Goal: Task Accomplishment & Management: Complete application form

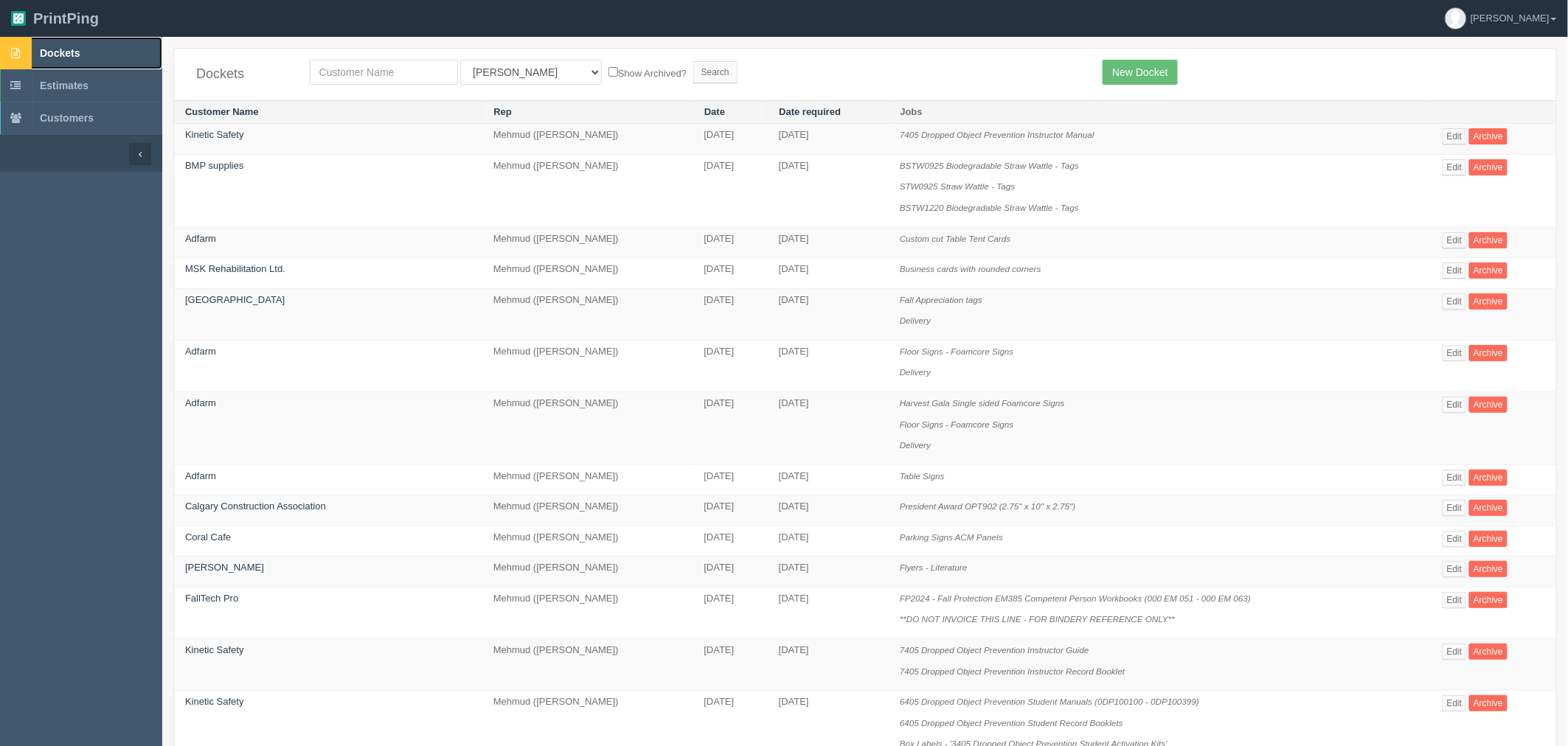
click at [99, 44] on link "Dockets" at bounding box center [81, 53] width 163 height 33
click at [359, 74] on input "text" at bounding box center [384, 72] width 148 height 25
type input "f"
type input "fall"
click at [693, 61] on input "Search" at bounding box center [715, 72] width 44 height 23
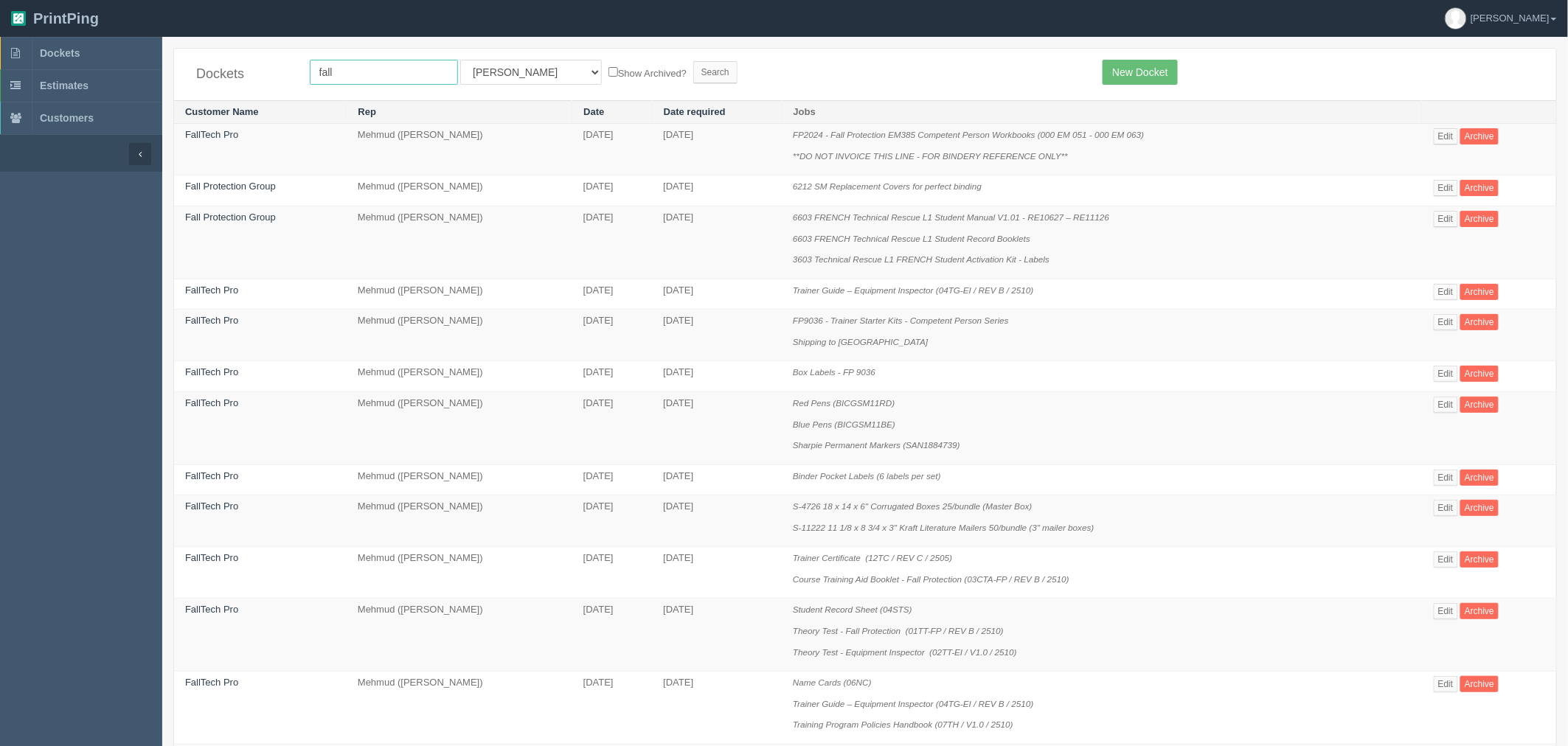
drag, startPoint x: 248, startPoint y: 68, endPoint x: 168, endPoint y: 59, distance: 80.5
type input "corteva"
click at [693, 61] on input "Search" at bounding box center [715, 72] width 44 height 23
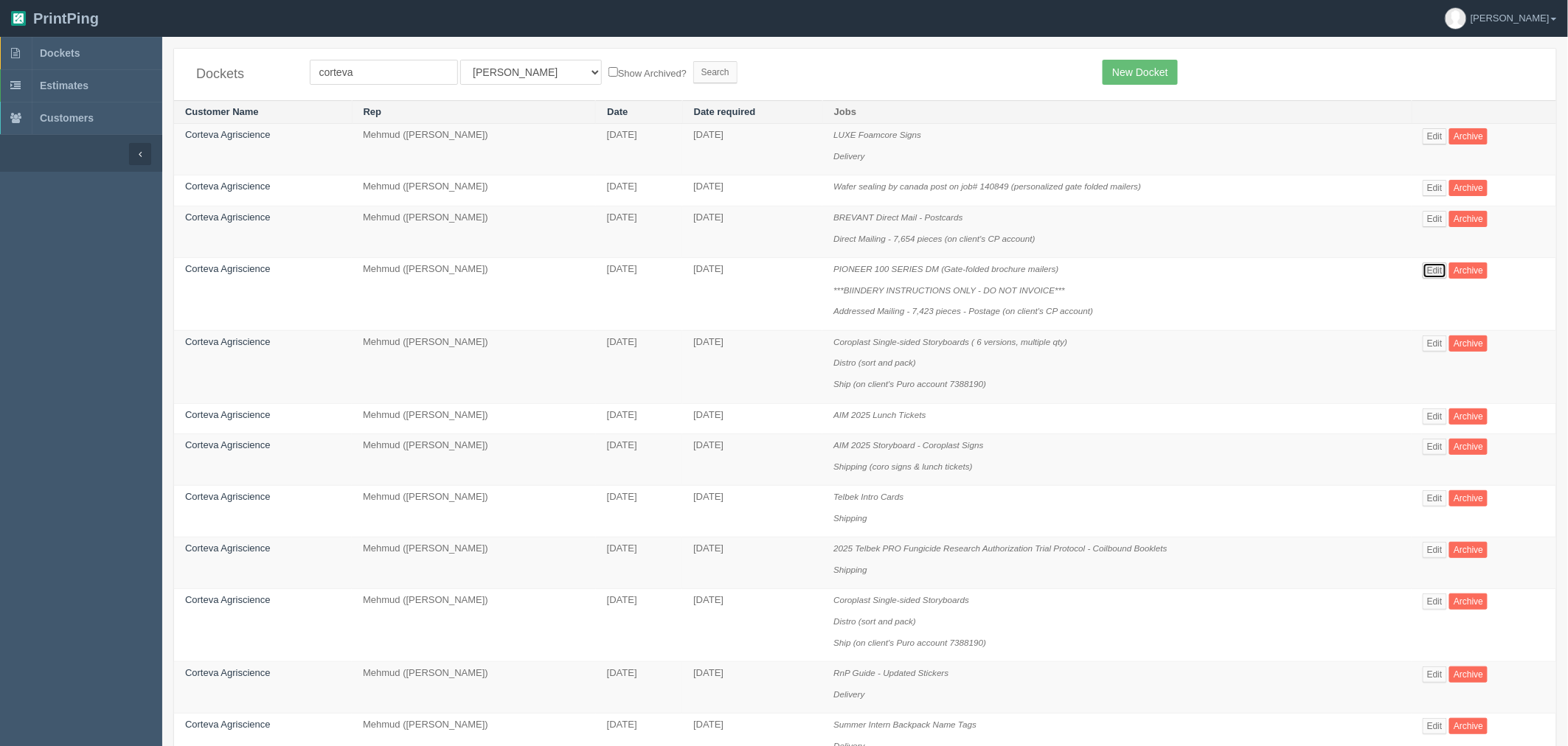
click at [1439, 275] on link "Edit" at bounding box center [1435, 270] width 24 height 16
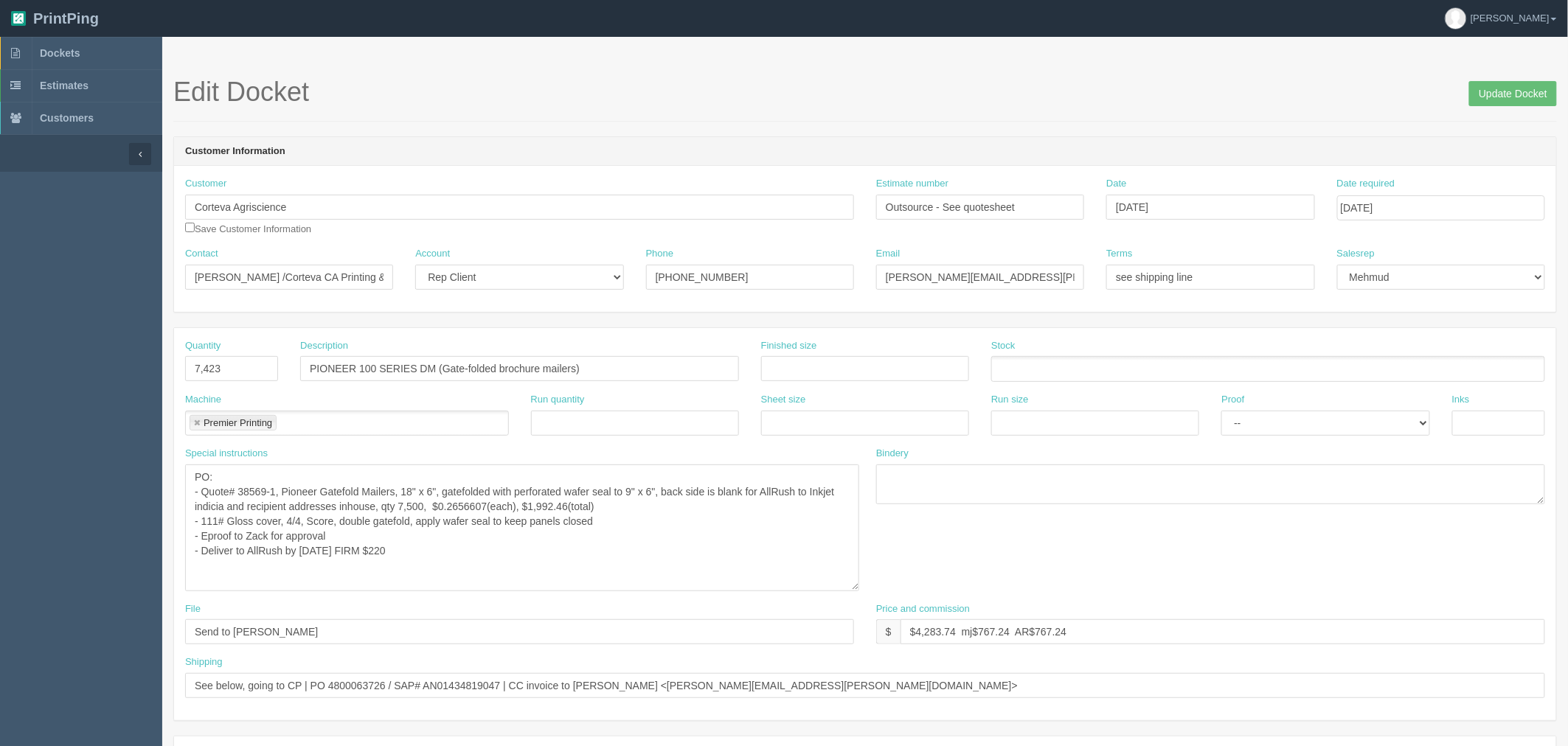
drag, startPoint x: 851, startPoint y: 499, endPoint x: 856, endPoint y: 587, distance: 88.1
click at [856, 587] on textarea "PO: - Quote# 38569-1, Pioneer Gatefold Mailers, 18" x 6", gatefolded with perfo…" at bounding box center [521, 528] width 674 height 127
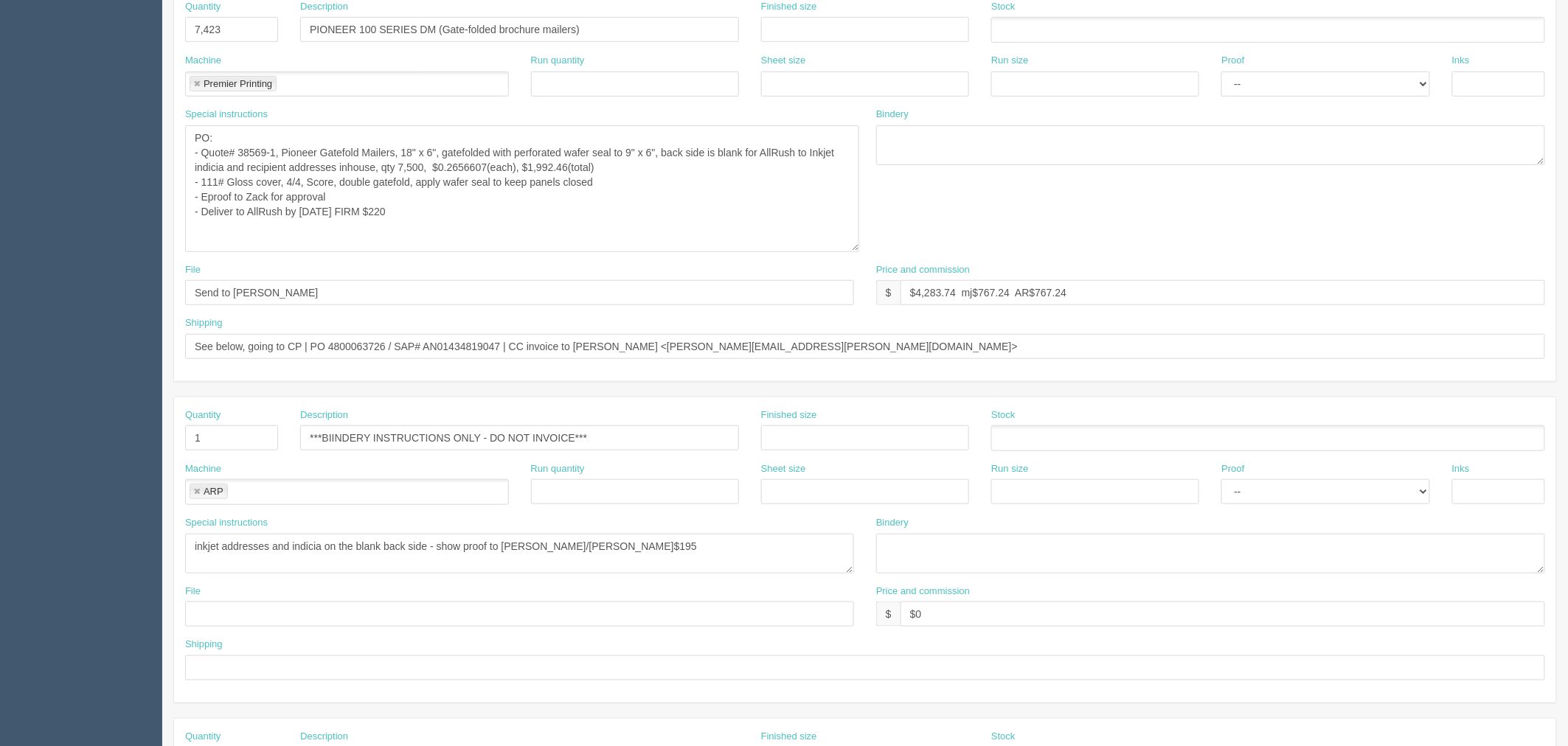
scroll to position [245, 0]
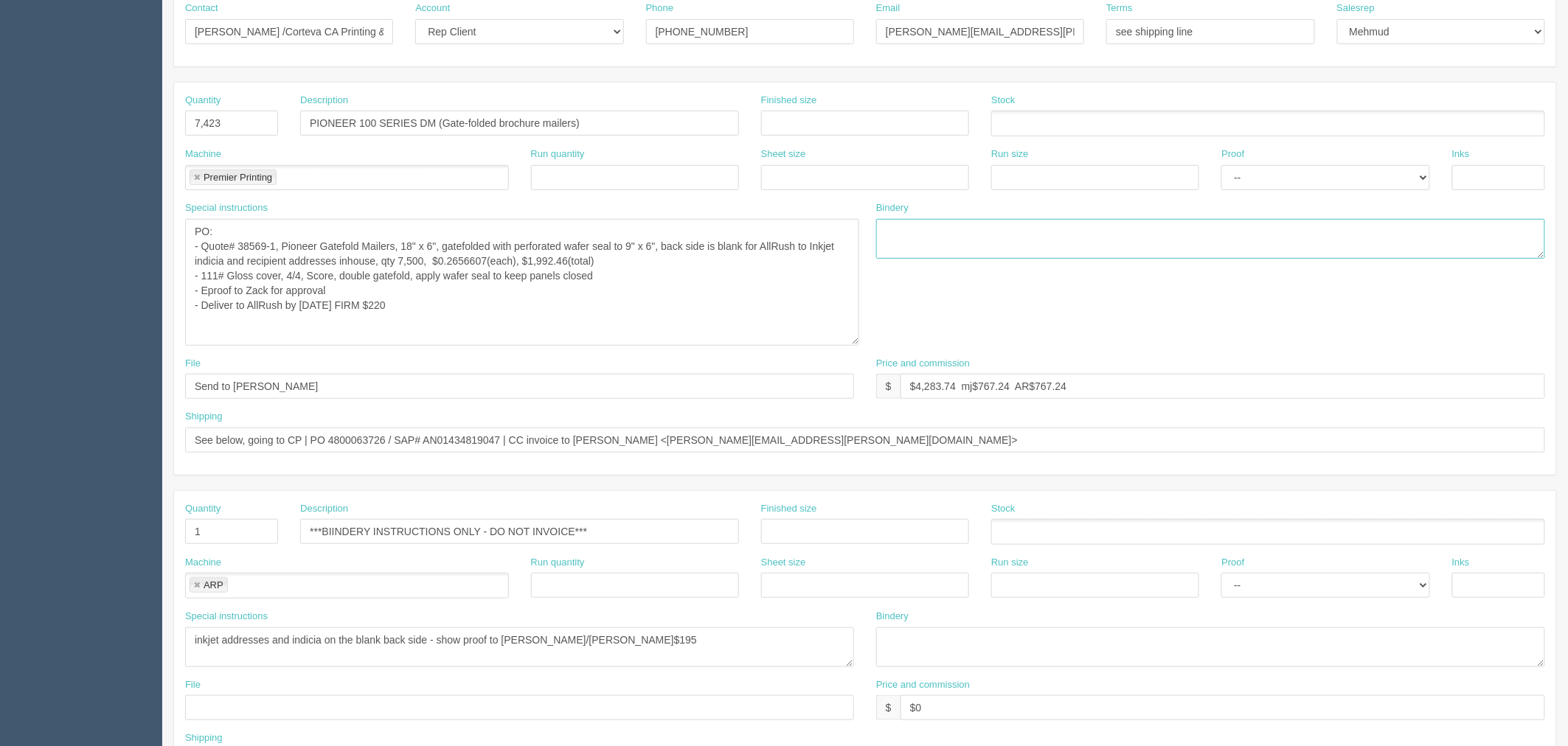
click at [996, 237] on textarea at bounding box center [1211, 239] width 669 height 39
click at [674, 300] on textarea "PO: - Quote# 38569-1, Pioneer Gatefold Mailers, 18" x 6", gatefolded with perfo…" at bounding box center [521, 282] width 674 height 127
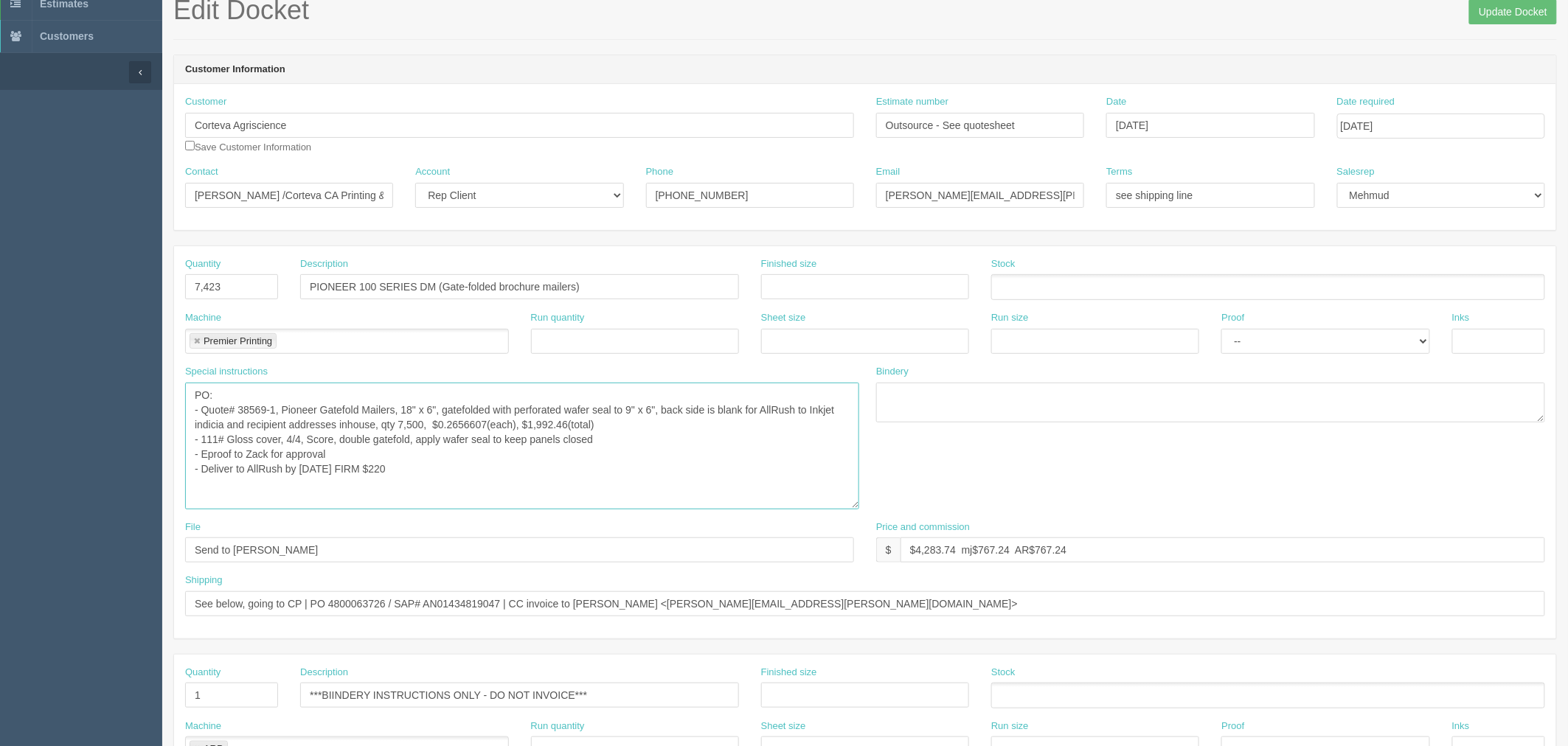
scroll to position [0, 0]
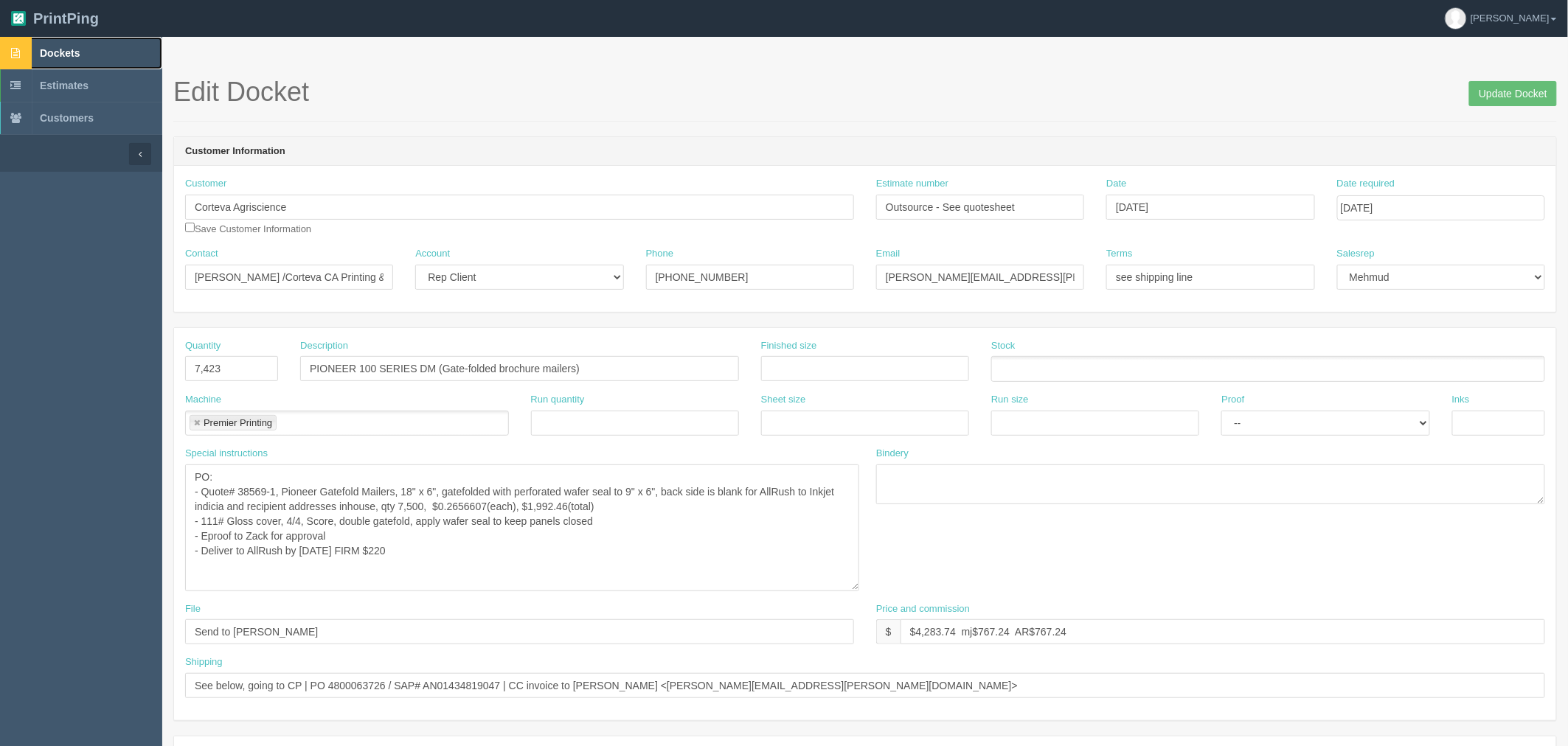
click at [77, 56] on span "Dockets" at bounding box center [59, 53] width 39 height 12
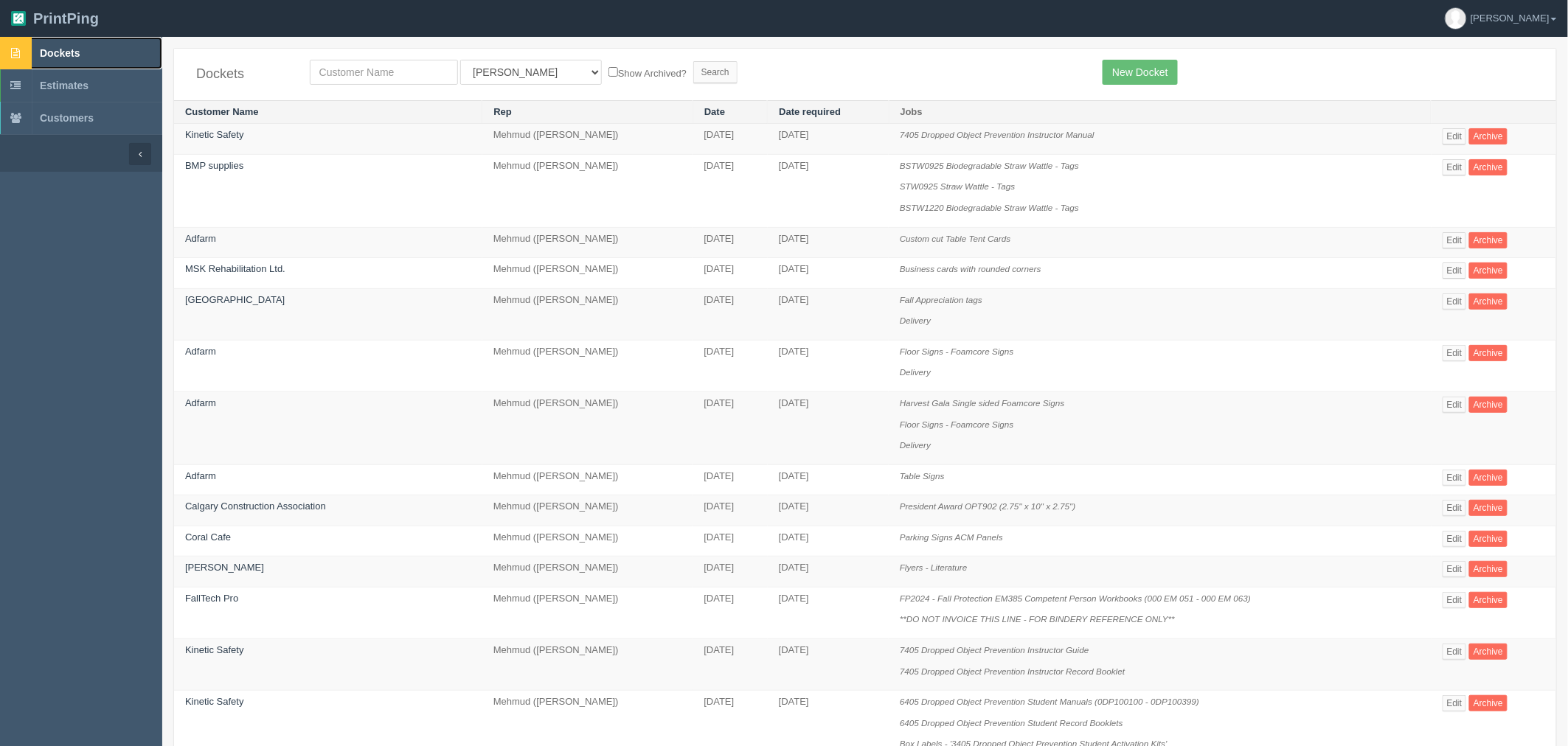
click at [94, 43] on link "Dockets" at bounding box center [81, 53] width 163 height 33
click at [1147, 64] on link "New Docket" at bounding box center [1139, 72] width 74 height 25
click at [369, 73] on input "text" at bounding box center [384, 72] width 148 height 25
type input "operation"
click at [693, 61] on input "Search" at bounding box center [715, 72] width 44 height 23
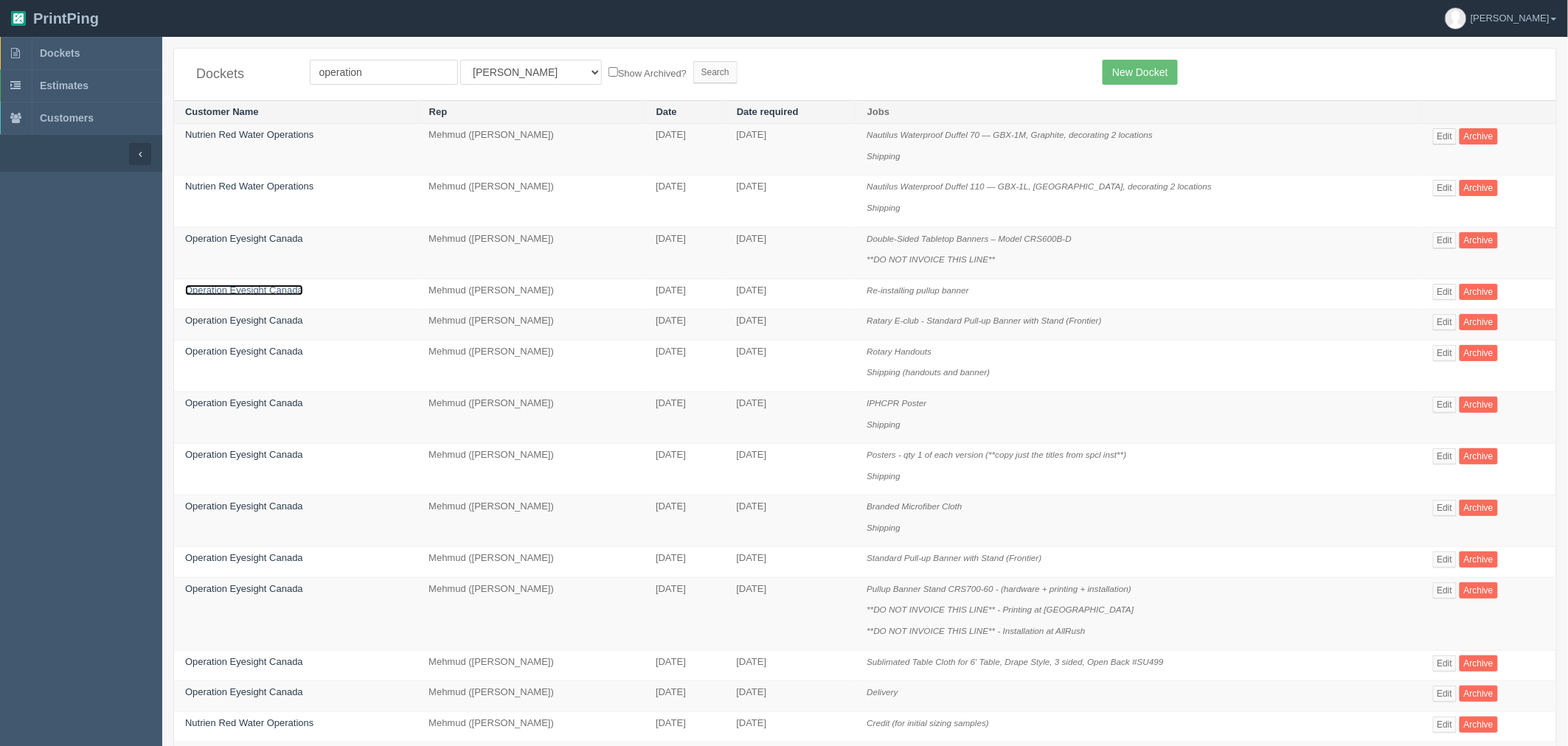
click at [281, 293] on link "Operation Eyesight Canada" at bounding box center [244, 290] width 118 height 11
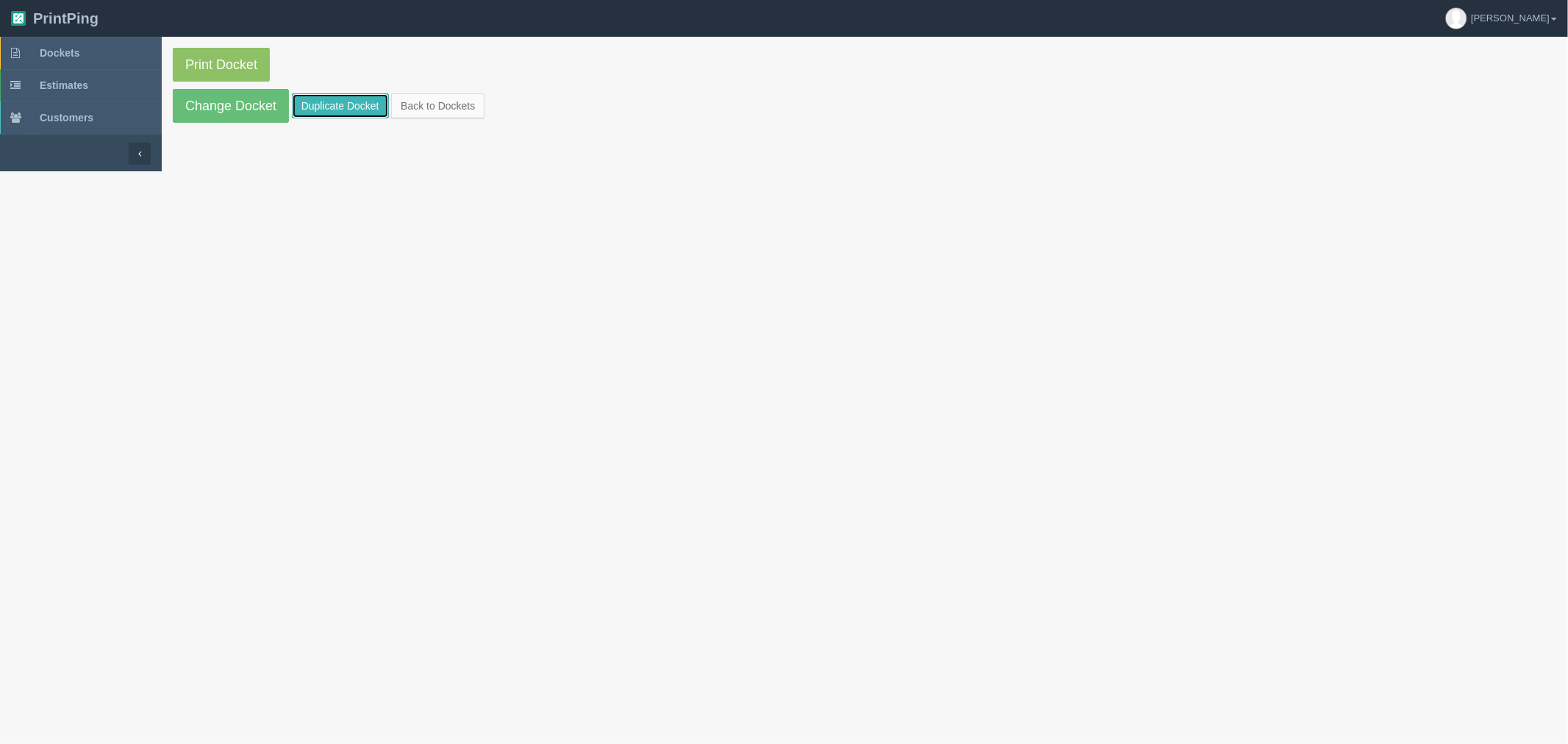
click at [337, 107] on link "Duplicate Docket" at bounding box center [341, 106] width 97 height 25
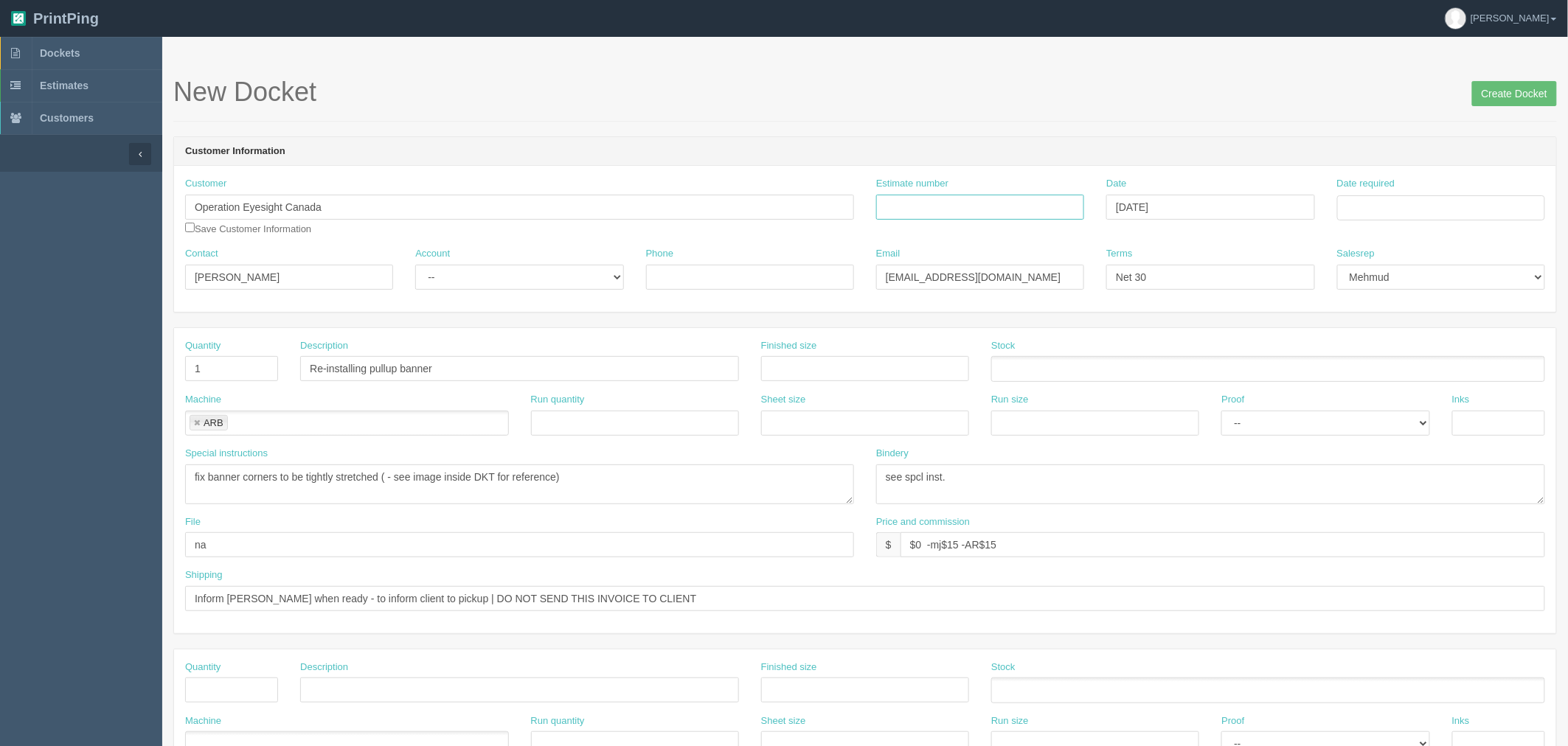
drag, startPoint x: 965, startPoint y: 201, endPoint x: 1006, endPoint y: 210, distance: 42.0
click at [965, 201] on input "Estimate number" at bounding box center [980, 207] width 208 height 25
paste input "092790"
type input "092790"
click at [1436, 197] on input "Date required" at bounding box center [1440, 208] width 208 height 25
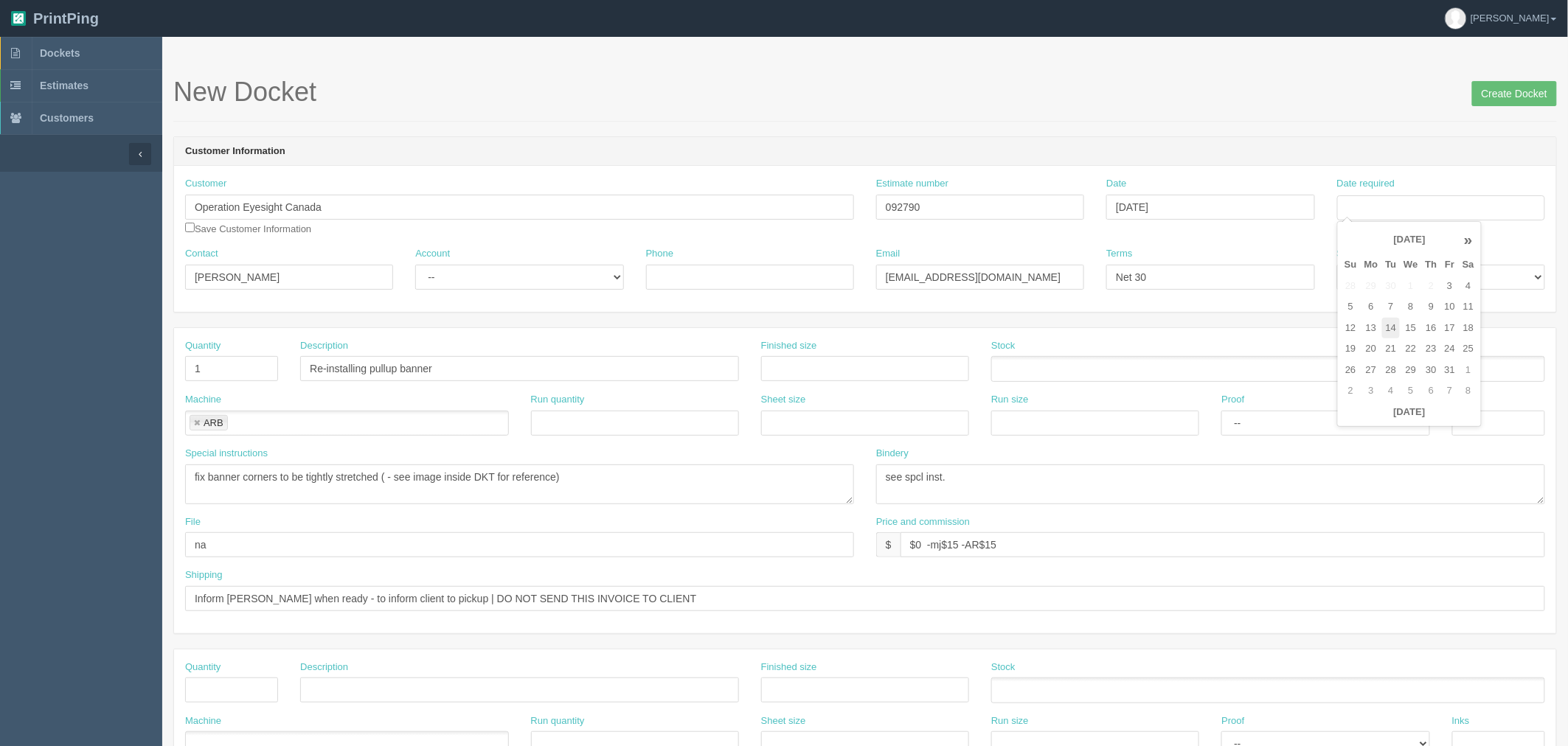
click at [1398, 326] on td "14" at bounding box center [1391, 328] width 19 height 22
click at [1414, 324] on td "15" at bounding box center [1410, 328] width 22 height 22
type input "October 15, 2025"
click at [1151, 101] on h1 "New Docket Create Docket" at bounding box center [864, 91] width 1384 height 29
click at [497, 276] on select "-- Existing Client Allrush Client Rep Client" at bounding box center [519, 277] width 208 height 25
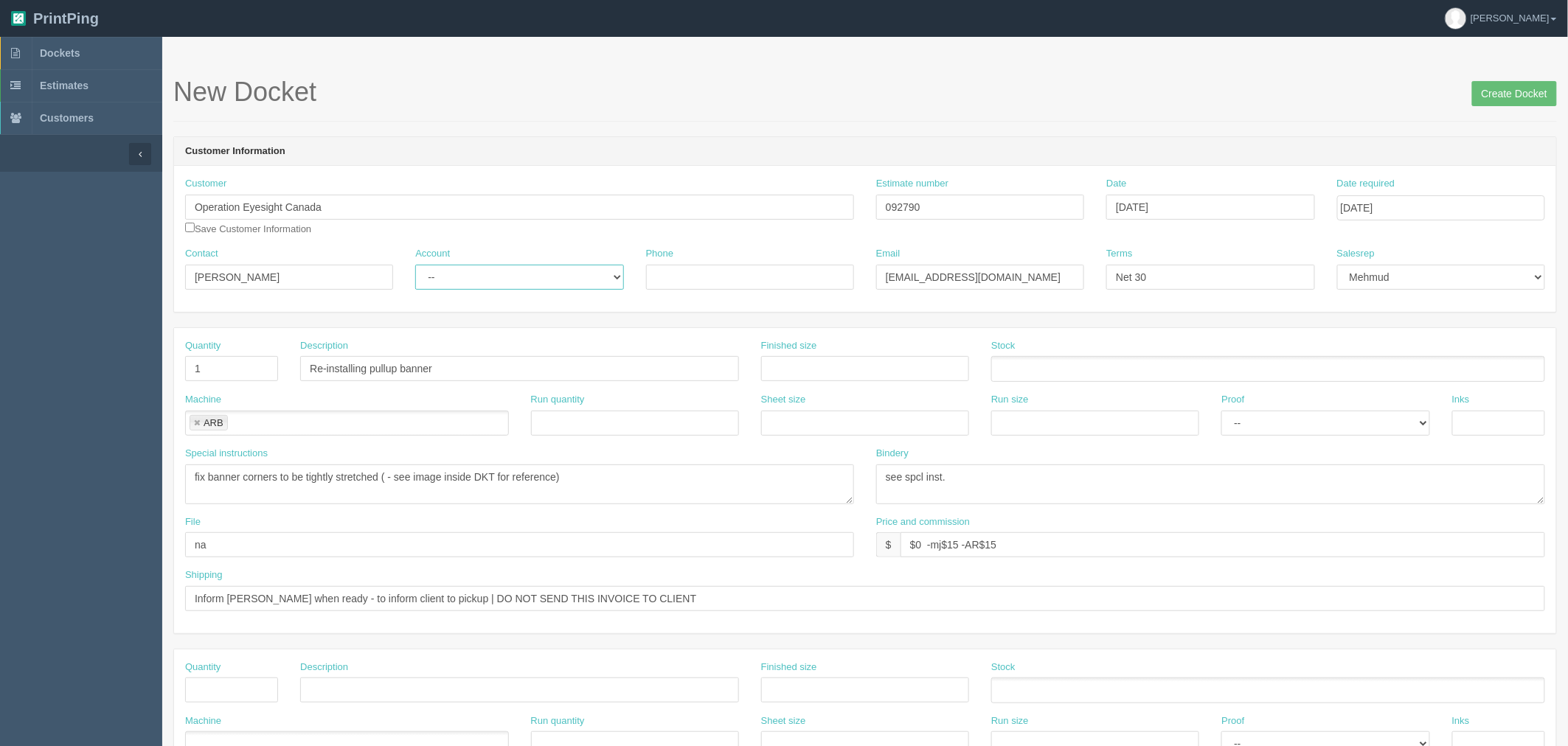
select select "Rep Client"
click at [415, 265] on select "-- Existing Client Allrush Client Rep Client" at bounding box center [519, 277] width 208 height 25
drag, startPoint x: 270, startPoint y: 364, endPoint x: 0, endPoint y: 364, distance: 270.0
click at [0, 364] on section "Dockets Estimates Customers" at bounding box center [784, 688] width 1568 height 1302
type input "500"
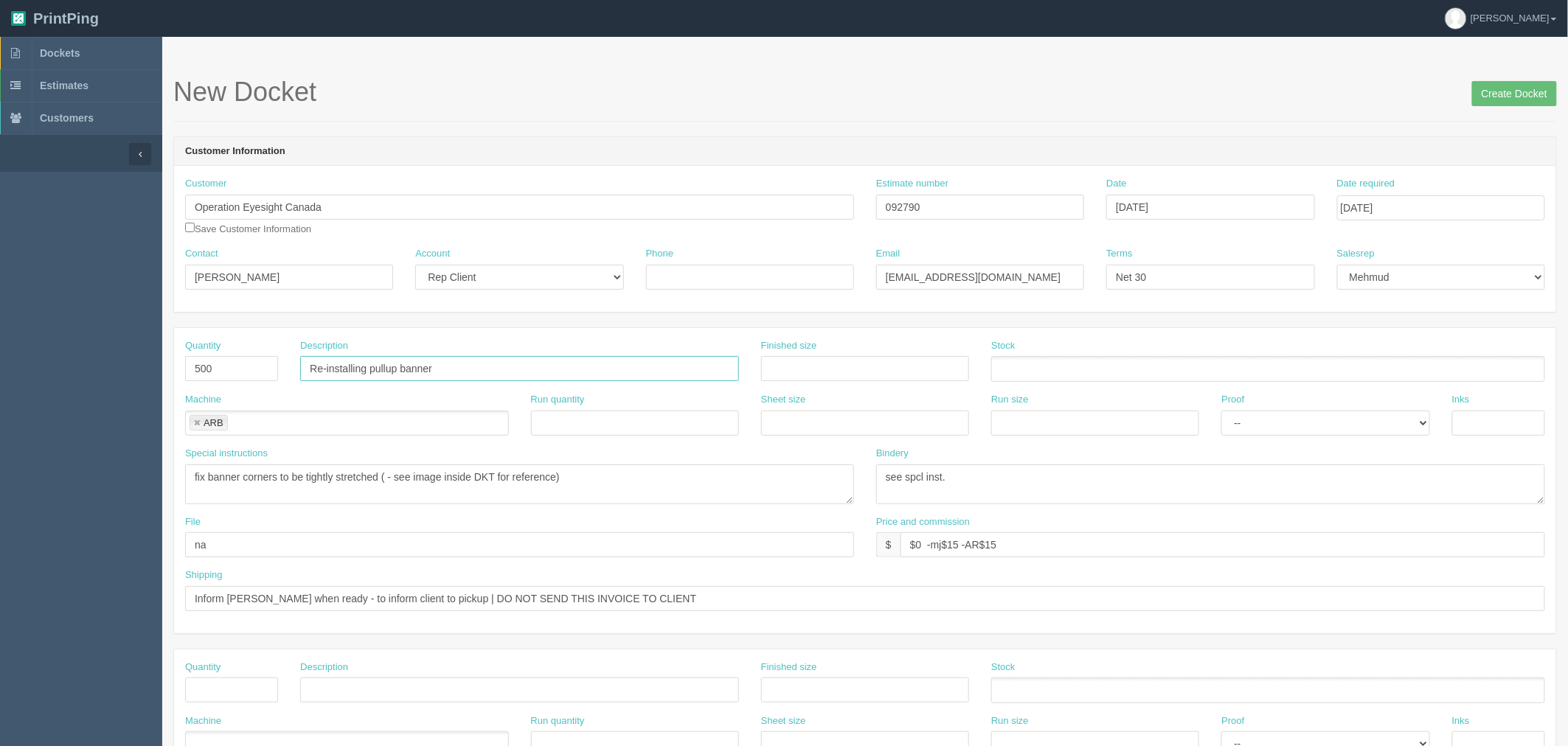
click at [503, 374] on input "Re-installing pullup banner" at bounding box center [519, 368] width 439 height 25
drag, startPoint x: 536, startPoint y: 366, endPoint x: 112, endPoint y: 370, distance: 424.0
click at [112, 370] on section "Dockets Estimates Customers" at bounding box center [784, 688] width 1568 height 1302
paste input "Stories of Hope"
type input "Stories of Hope - Saddle-stitched booklets"
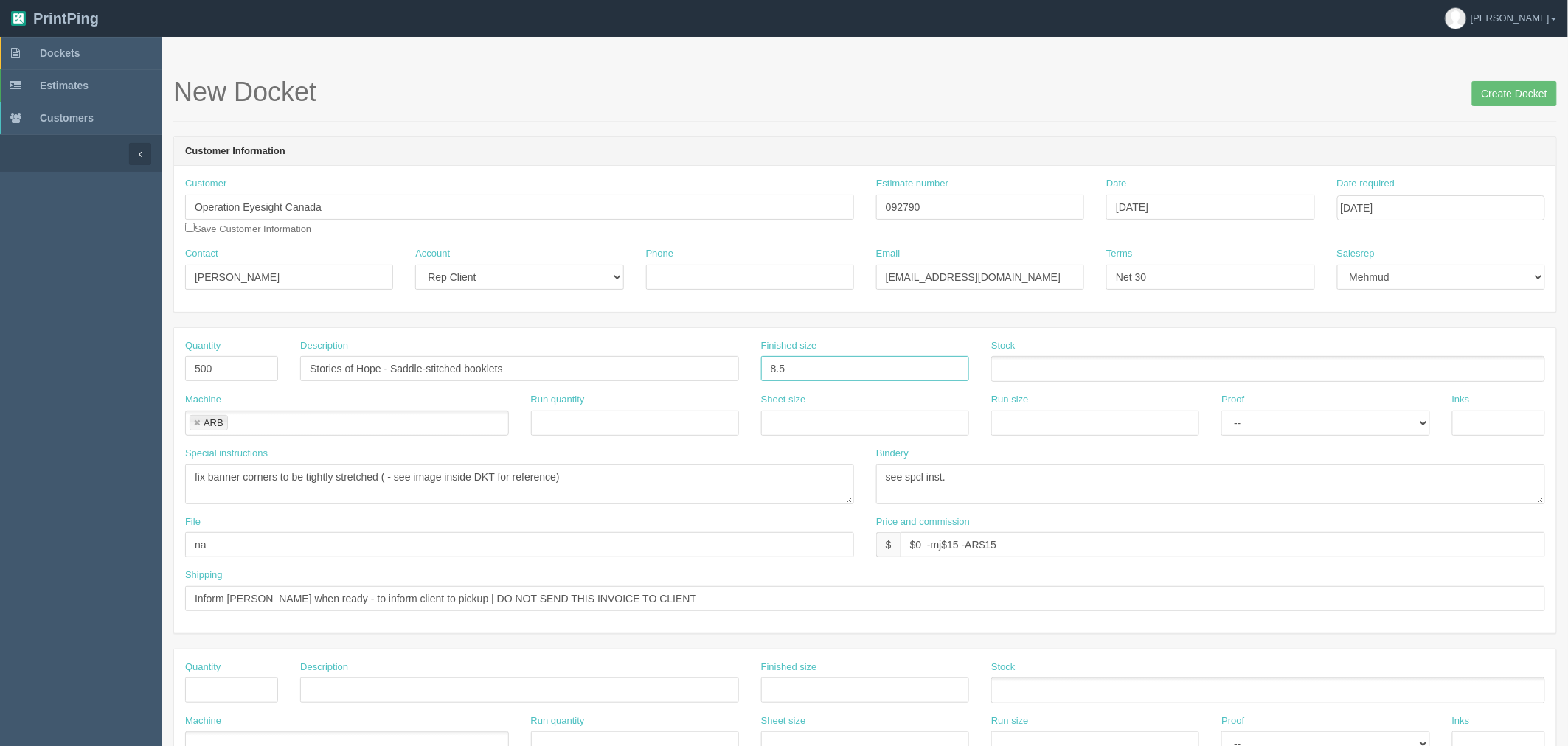
type input "8.5" x 11""
drag, startPoint x: 776, startPoint y: 208, endPoint x: 571, endPoint y: 212, distance: 205.0
click at [571, 212] on div "Customer Operation Eyesight Canada Save Customer Information Estimate number 09…" at bounding box center [864, 211] width 1382 height 70
click at [1048, 373] on ul at bounding box center [1267, 368] width 553 height 25
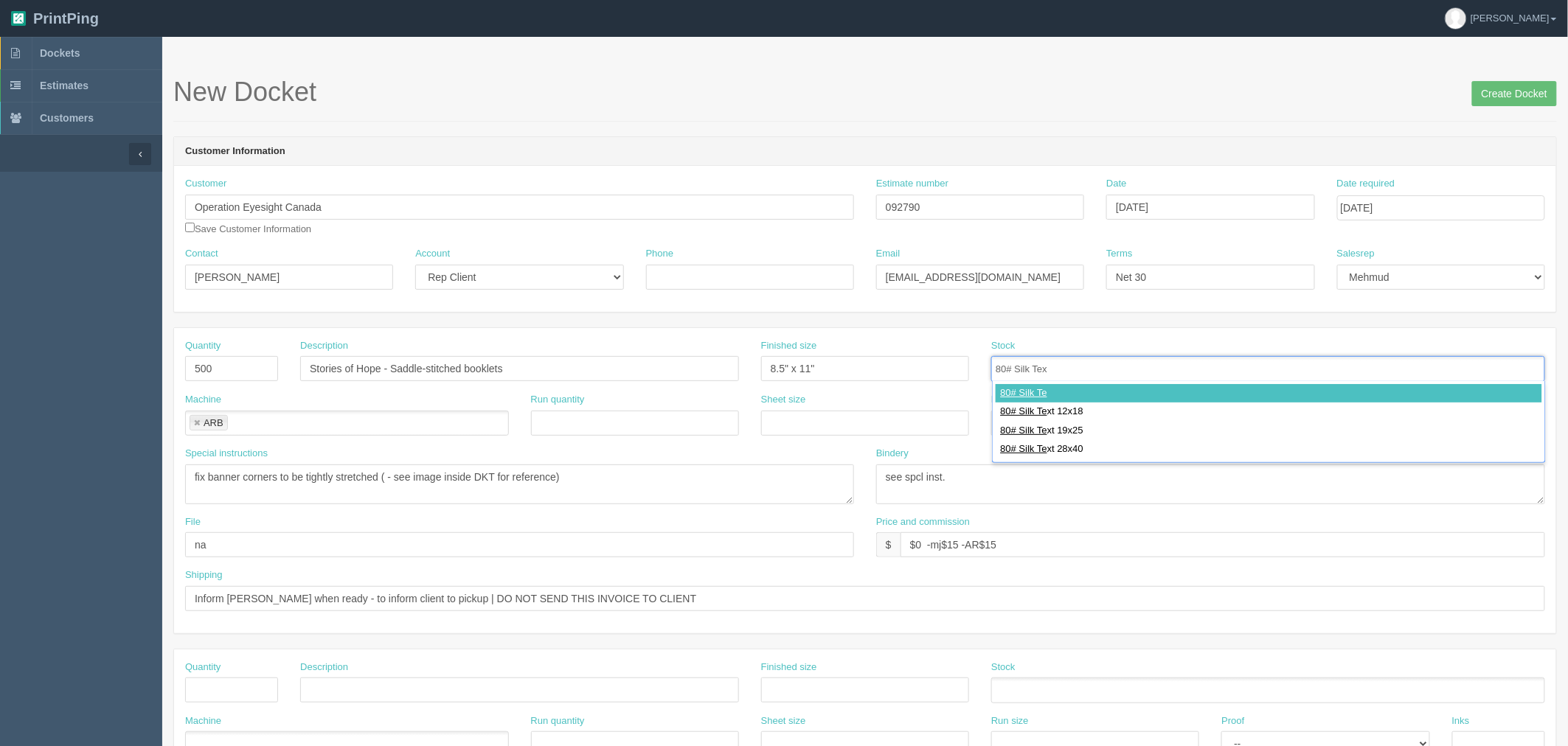
type input "80# Silk Text"
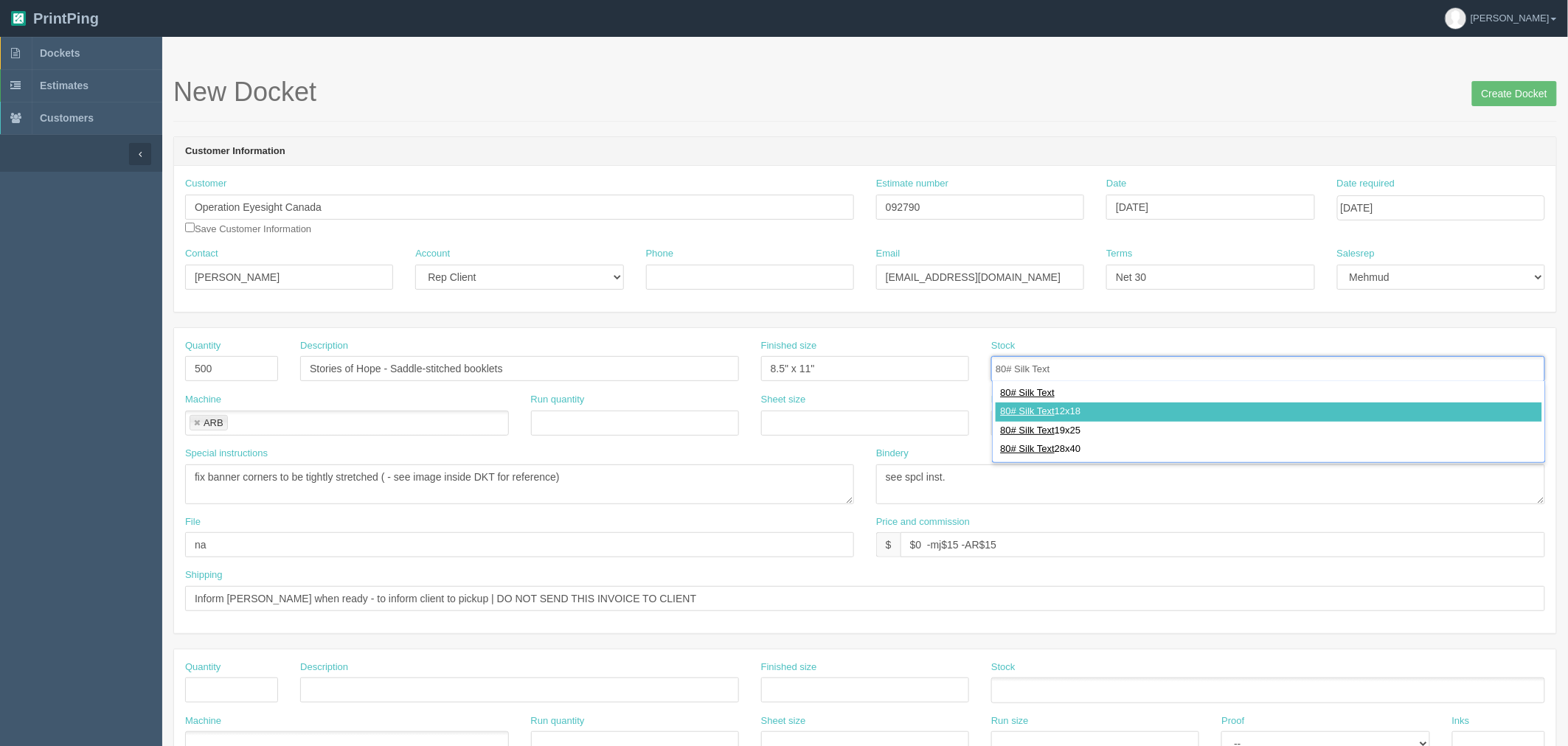
type input "80# Silk Text 12x18"
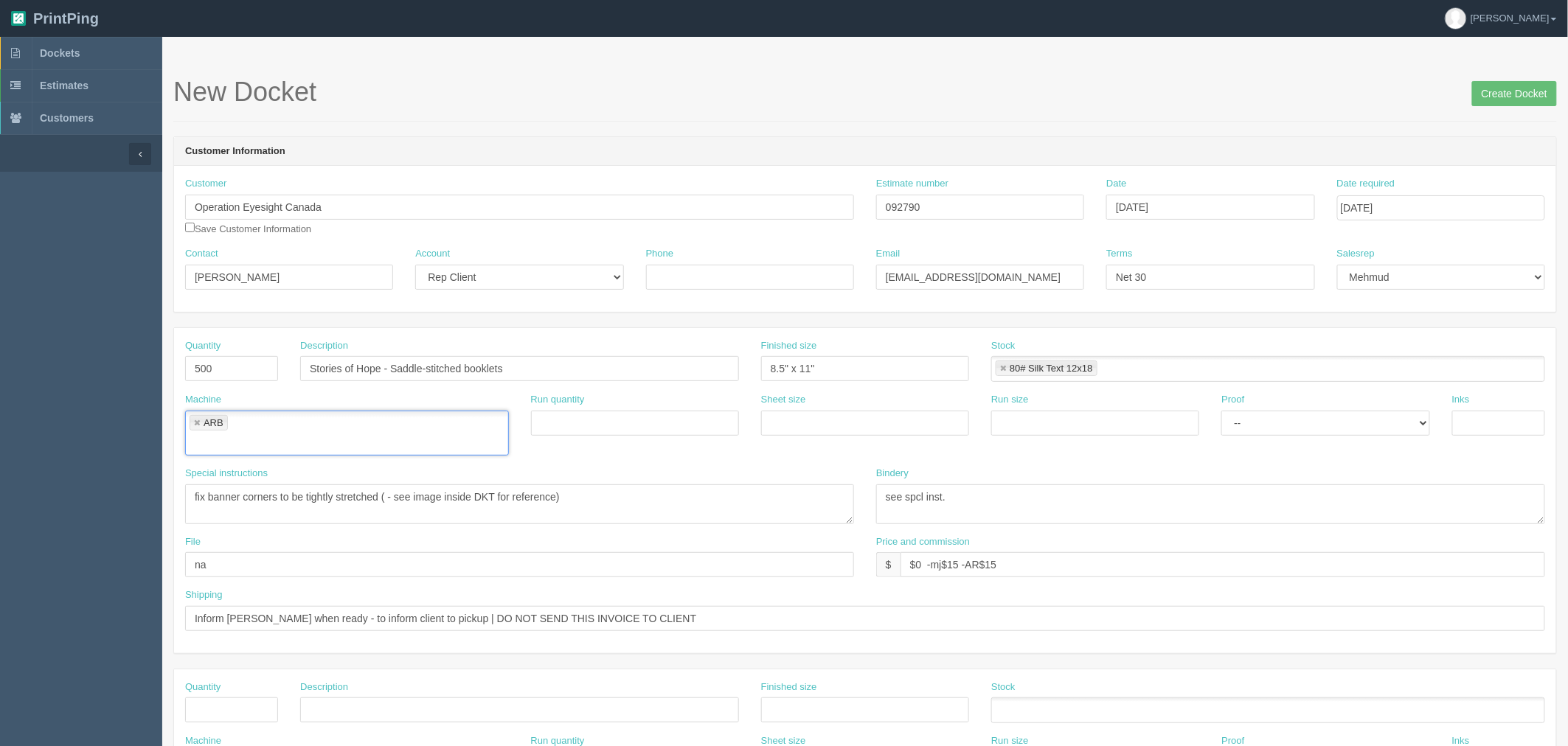
click at [197, 419] on link at bounding box center [196, 424] width 8 height 9
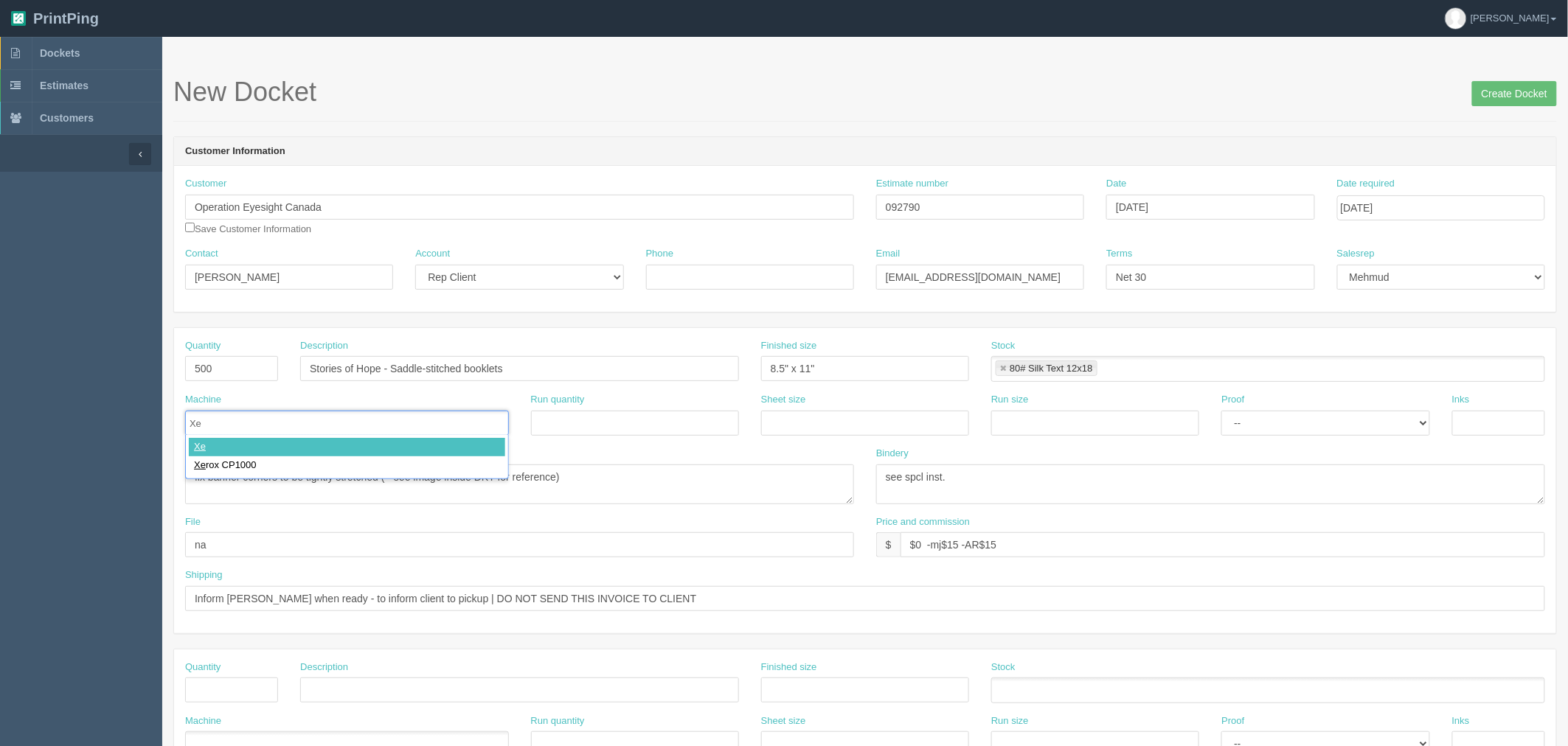
type input "Xer"
type input "Xerox CP1000"
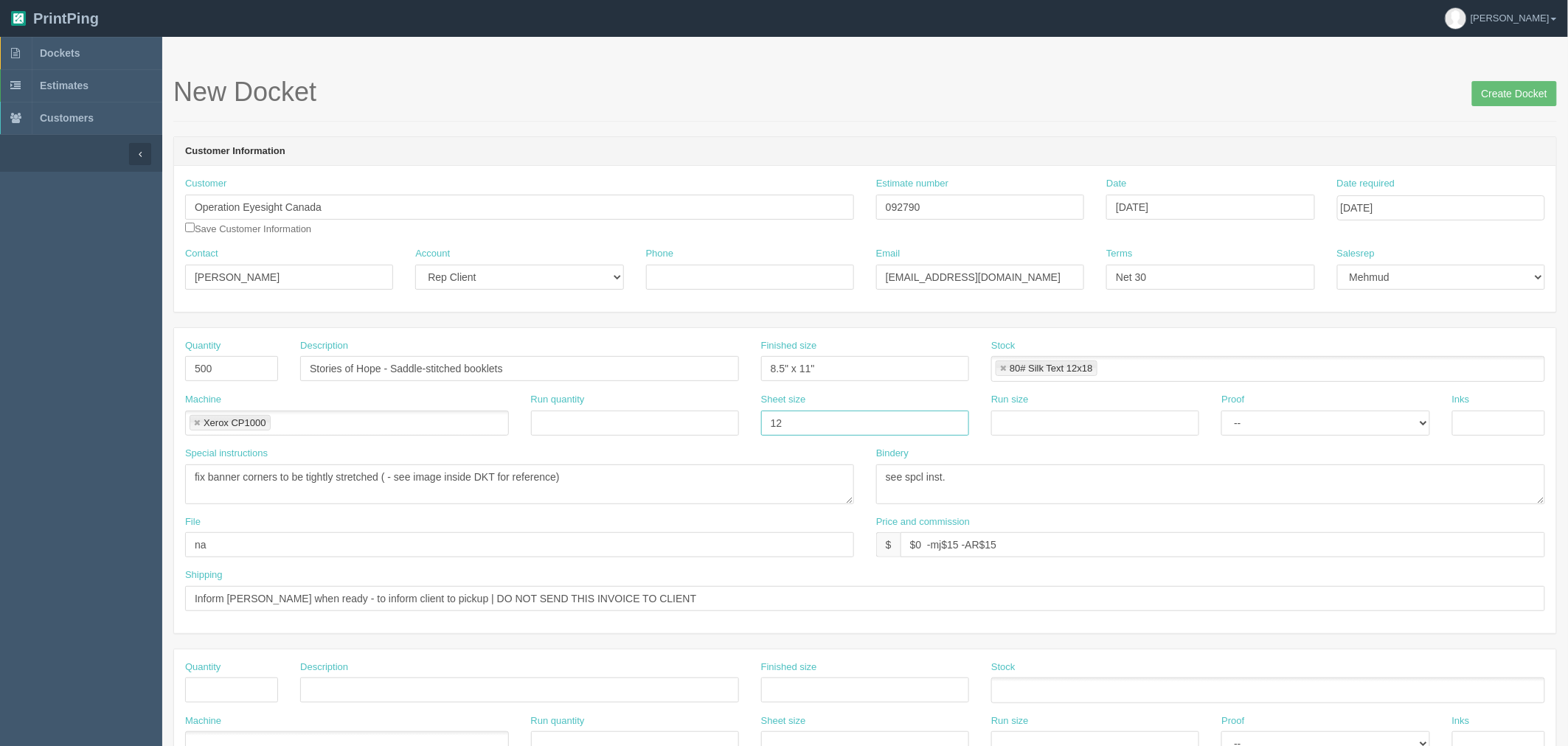
type input "12" x 18""
paste input "12" x 18""
type input "12" x 18""
select select "Hard Copy"
click at [1221, 411] on select "-- Email Hard Copy" at bounding box center [1325, 423] width 208 height 25
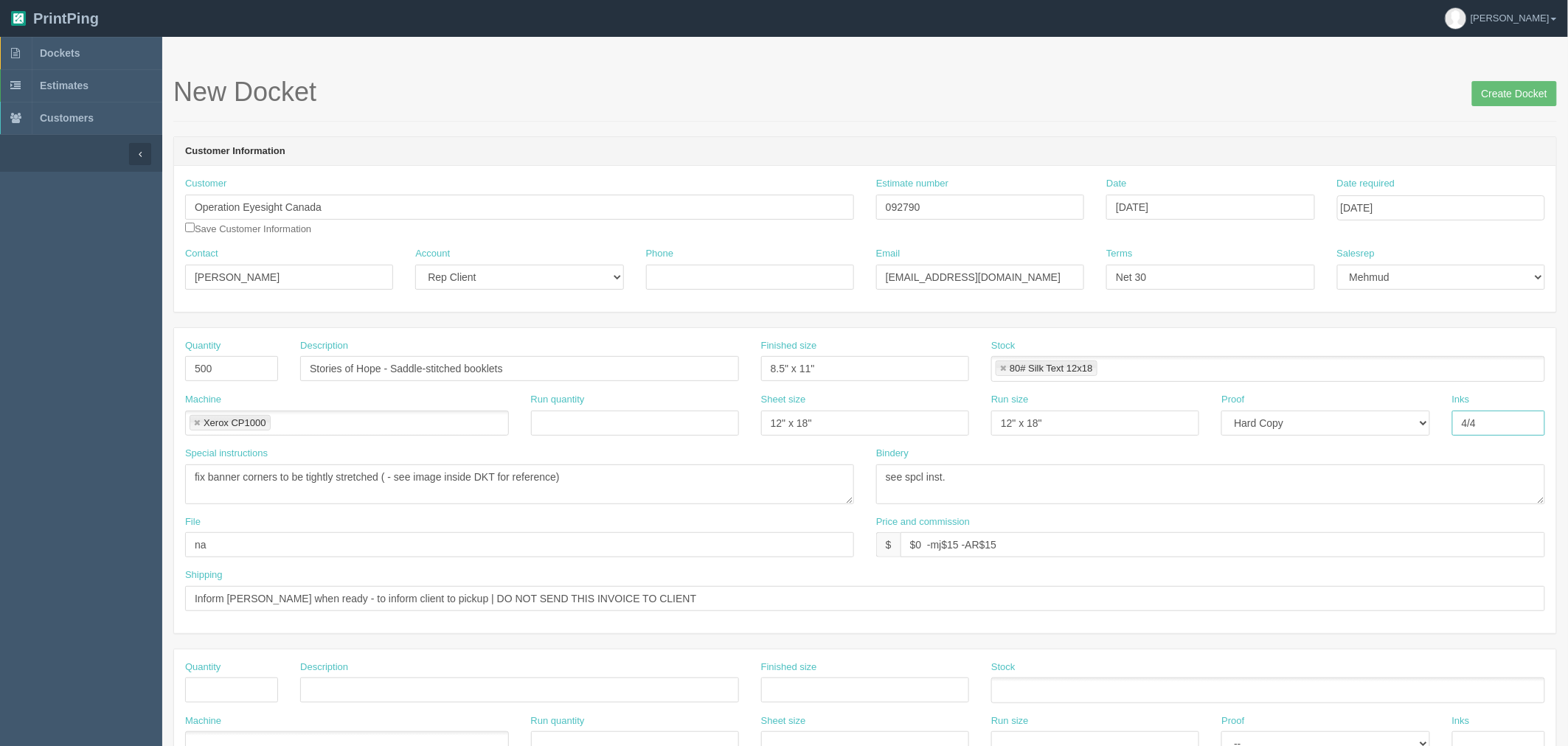
type input "4/4"
type textarea "16 pager self cover"
type textarea "trim, saddlestitch, bundle in 50s"
drag, startPoint x: 333, startPoint y: 470, endPoint x: 345, endPoint y: 472, distance: 12.2
click at [333, 470] on textarea "fix banner corners to be tightly stretched ( - see image inside DKT for referen…" at bounding box center [520, 485] width 669 height 39
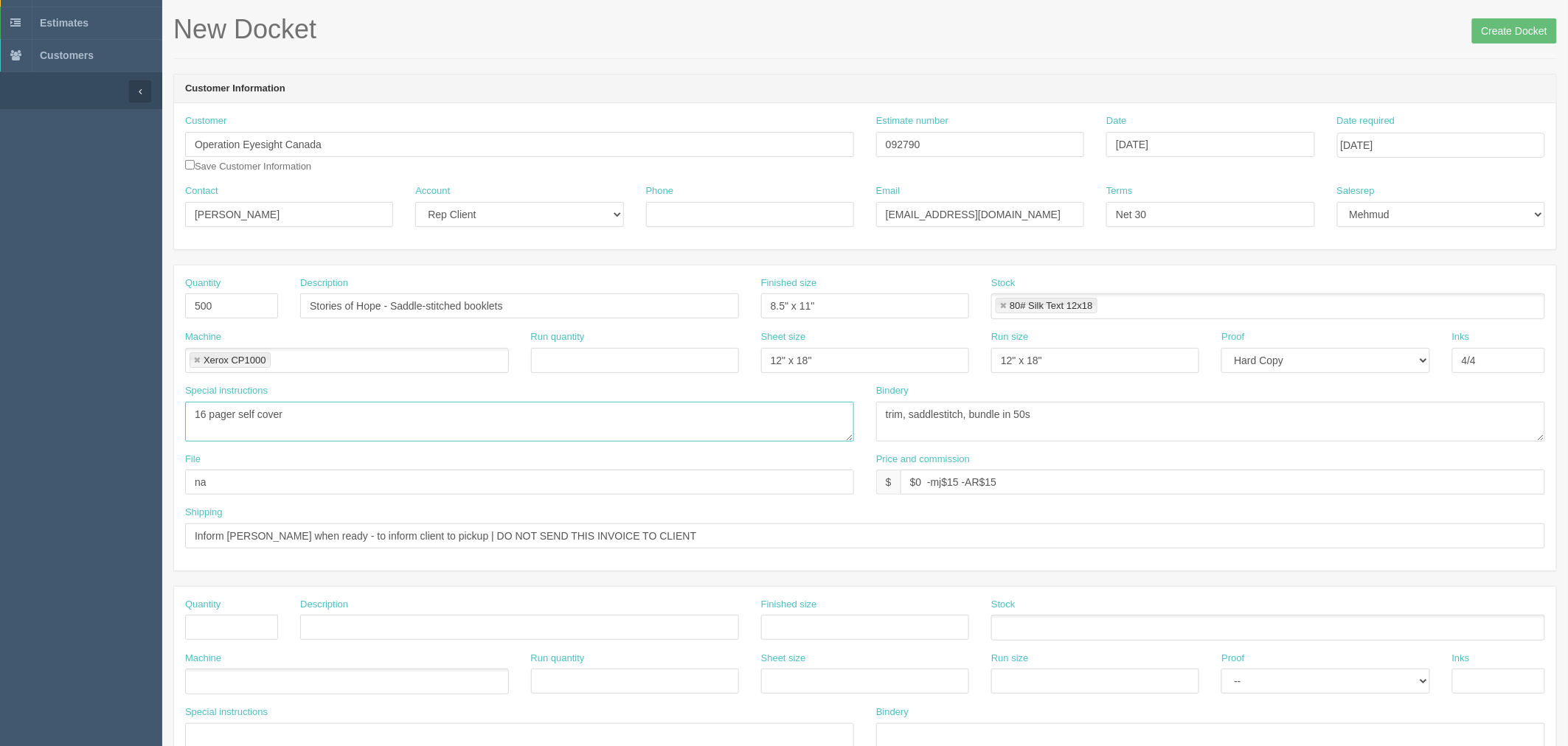
scroll to position [163, 0]
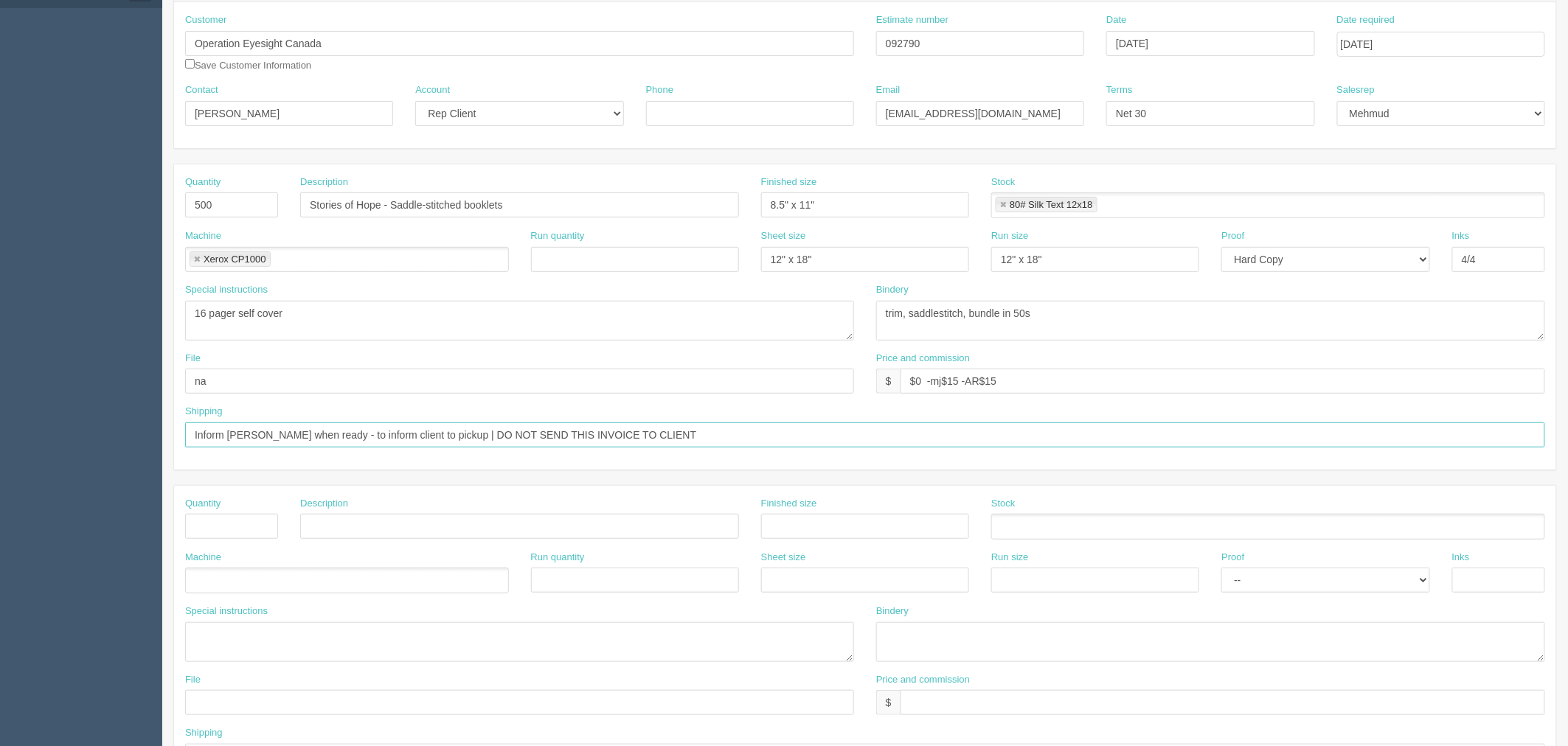
drag, startPoint x: 686, startPoint y: 430, endPoint x: 0, endPoint y: 362, distance: 689.4
click at [0, 372] on section "Dockets Estimates Customers" at bounding box center [784, 524] width 1568 height 1302
type input "See below"
type input "1"
type input "Delivery"
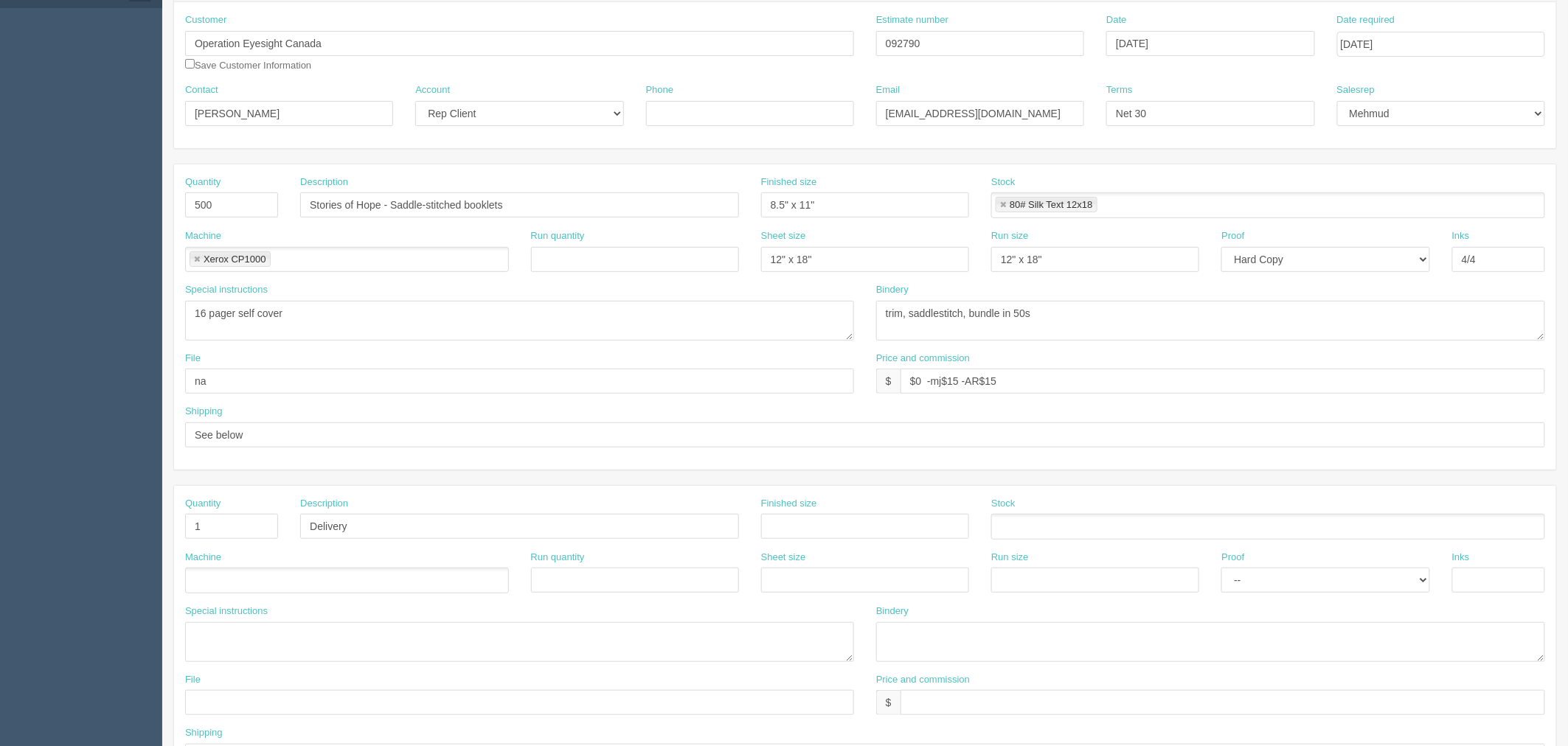
click at [264, 578] on ul at bounding box center [347, 580] width 324 height 25
type input "Shipping"
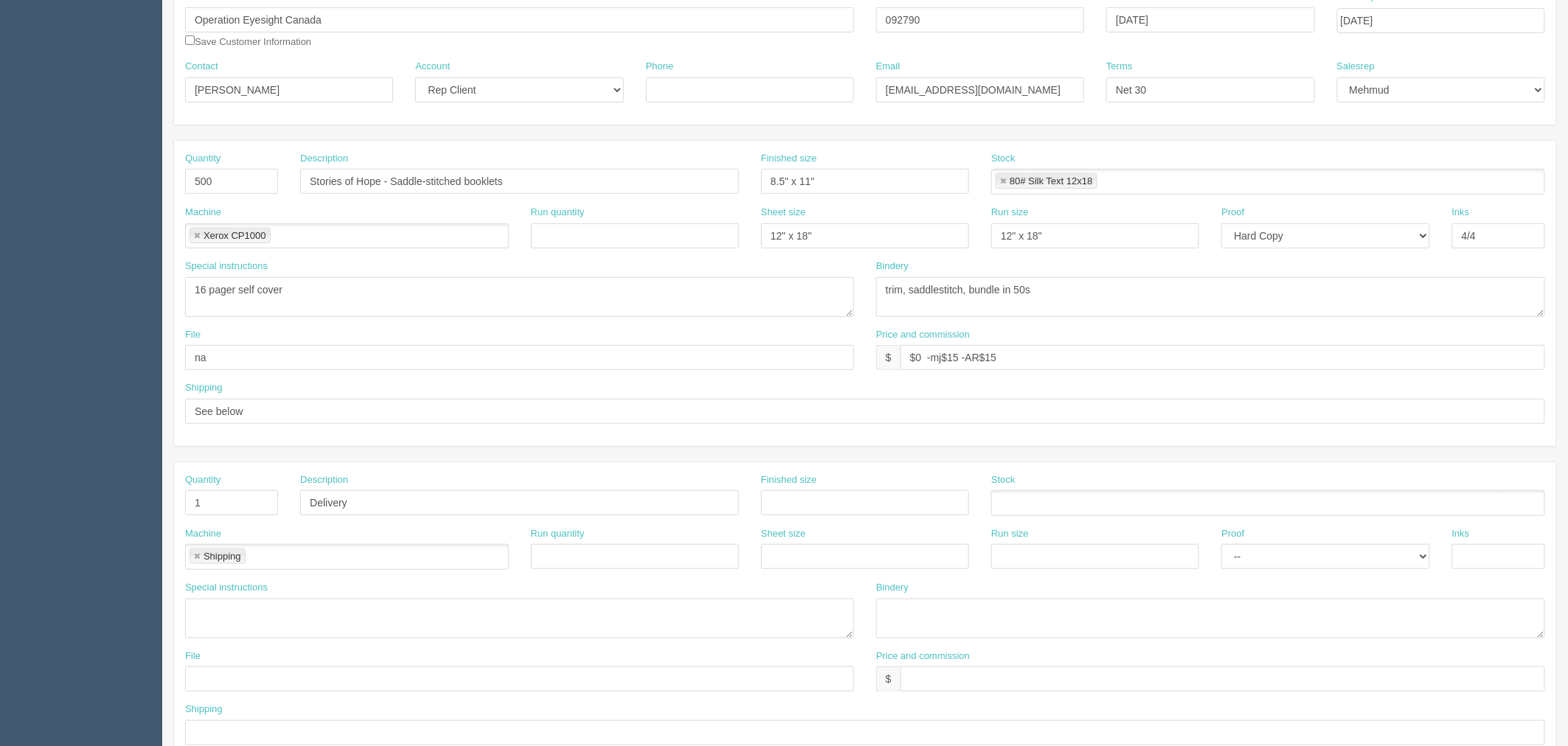
scroll to position [410, 0]
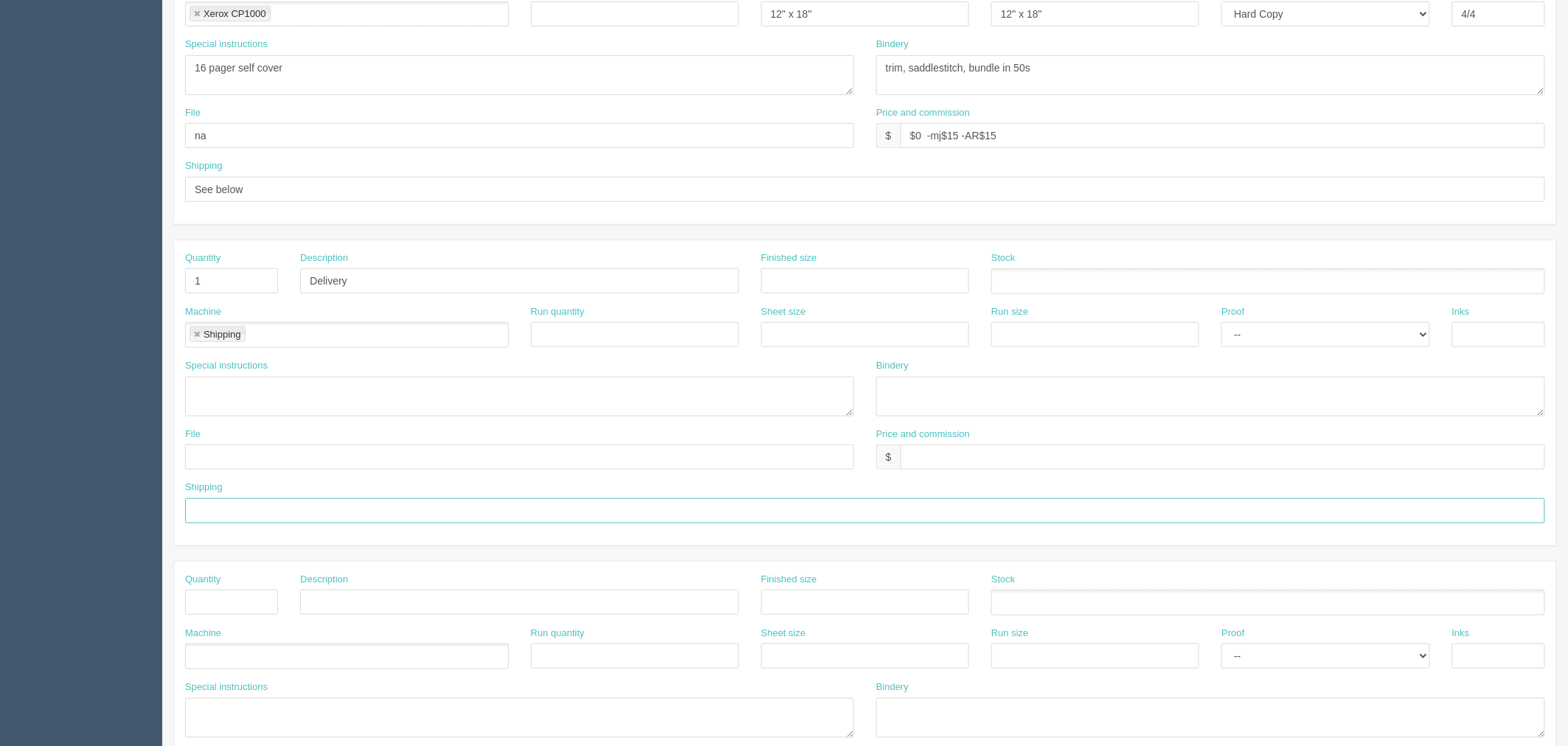
click at [247, 505] on input "text" at bounding box center [864, 511] width 1359 height 25
type input "deliver only on Tuesday, Wednesday or Thursday"
click at [1003, 456] on input "text" at bounding box center [1222, 457] width 644 height 25
type input "$25 mj$0 AR$5"
click at [314, 398] on textarea at bounding box center [520, 396] width 669 height 39
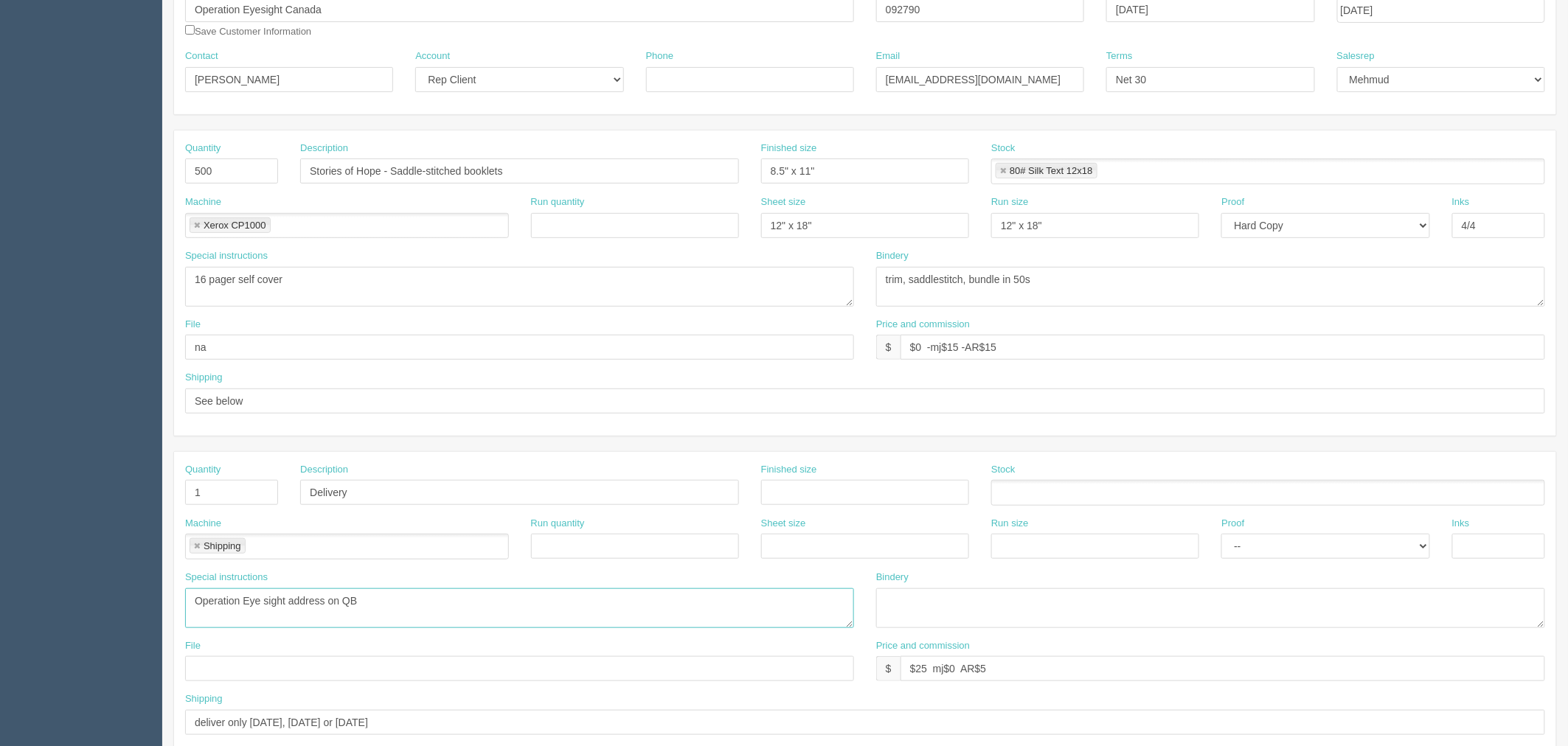
scroll to position [163, 0]
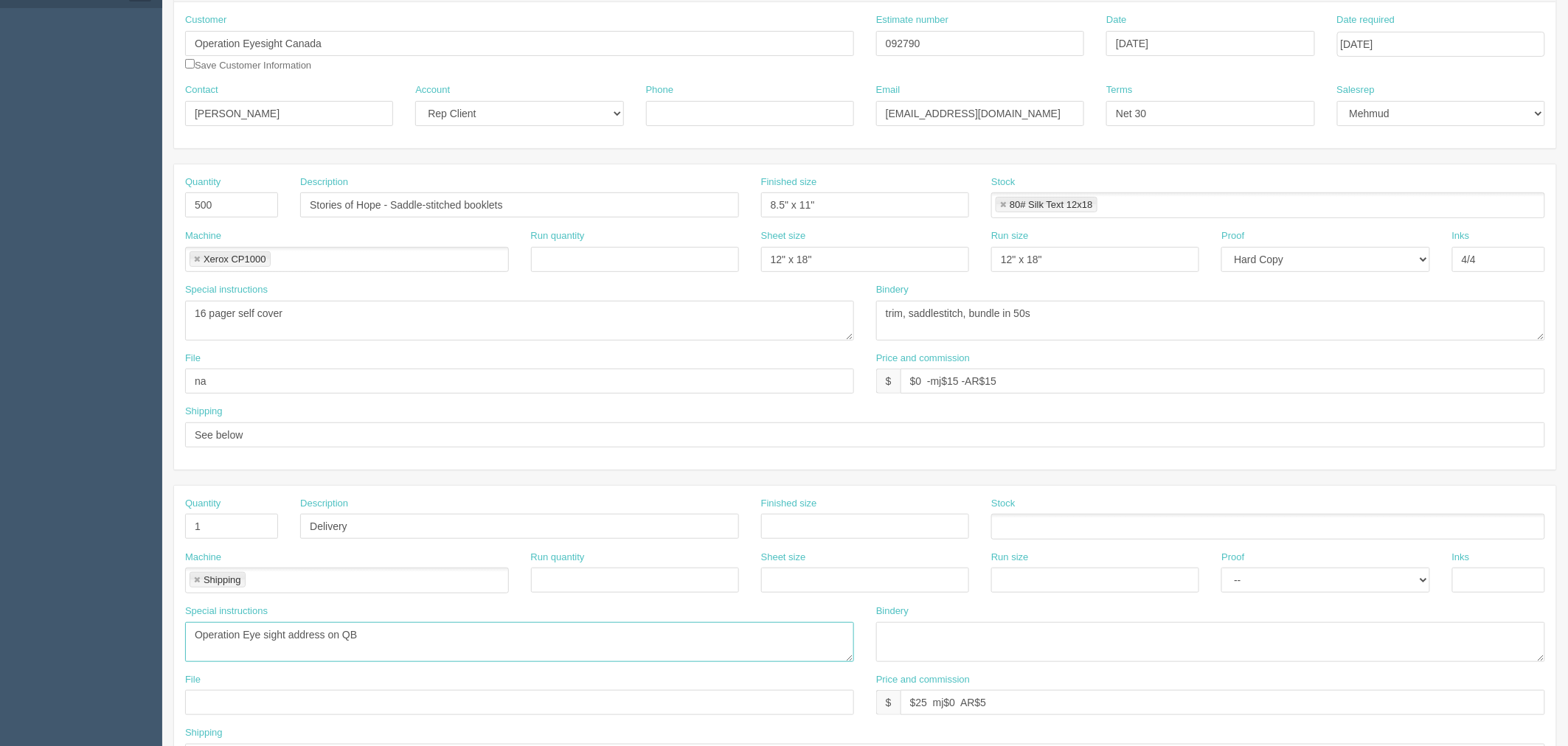
type textarea "Operation Eye sight address on QB"
drag, startPoint x: 283, startPoint y: 379, endPoint x: 46, endPoint y: 383, distance: 237.0
click at [46, 383] on section "Dockets Estimates Customers" at bounding box center [784, 524] width 1568 height 1302
type input "f"
click at [239, 386] on input "text" at bounding box center [520, 381] width 669 height 25
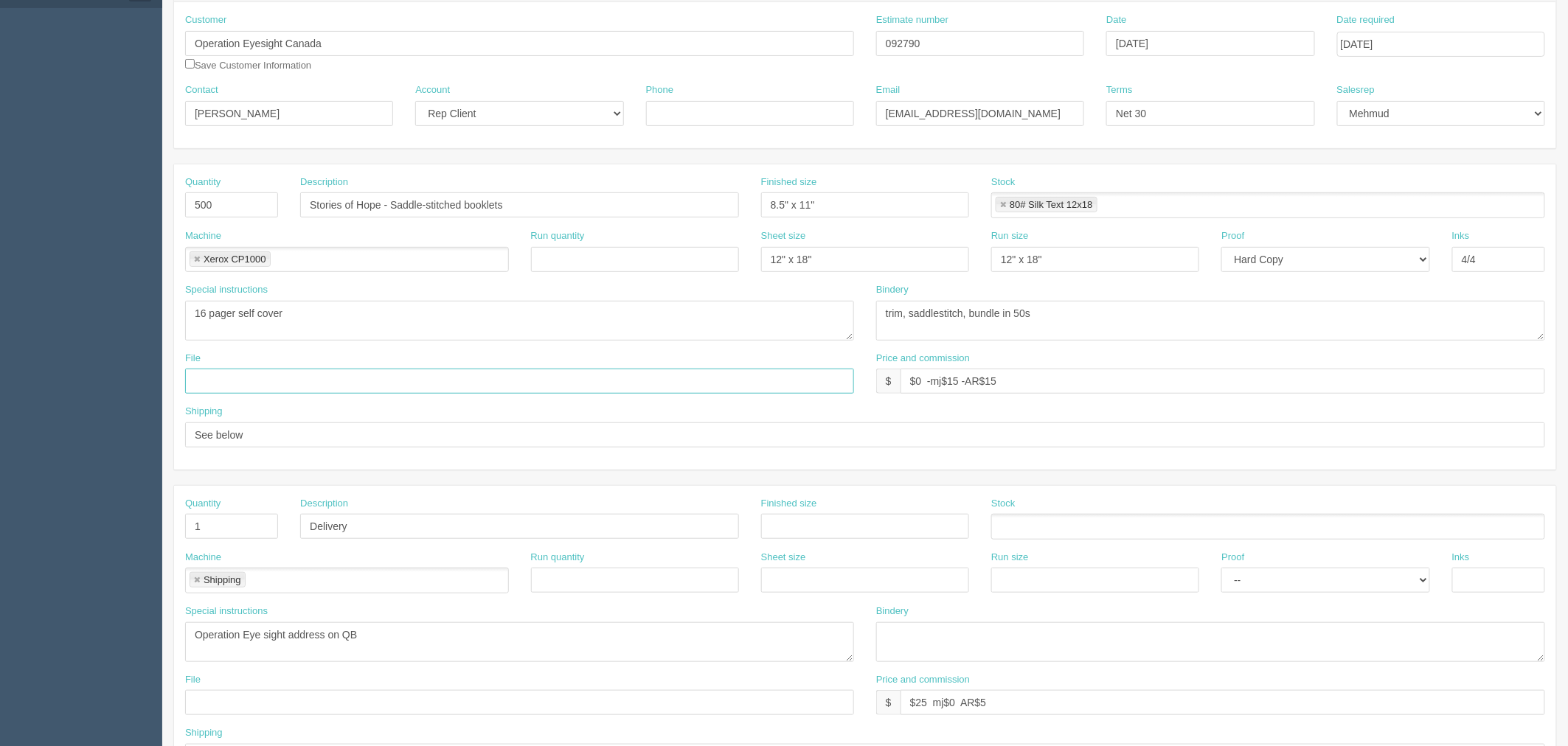
paste input "Z:\O\Operation Eyesight\2025\October 2025"
type input "Z:\O\Operation Eyesight\2025\October 2025"
click at [1056, 383] on input "$0 -mj$15 -AR$15" at bounding box center [1222, 381] width 644 height 25
click at [1105, 314] on textarea "see spcl inst." at bounding box center [1211, 320] width 669 height 39
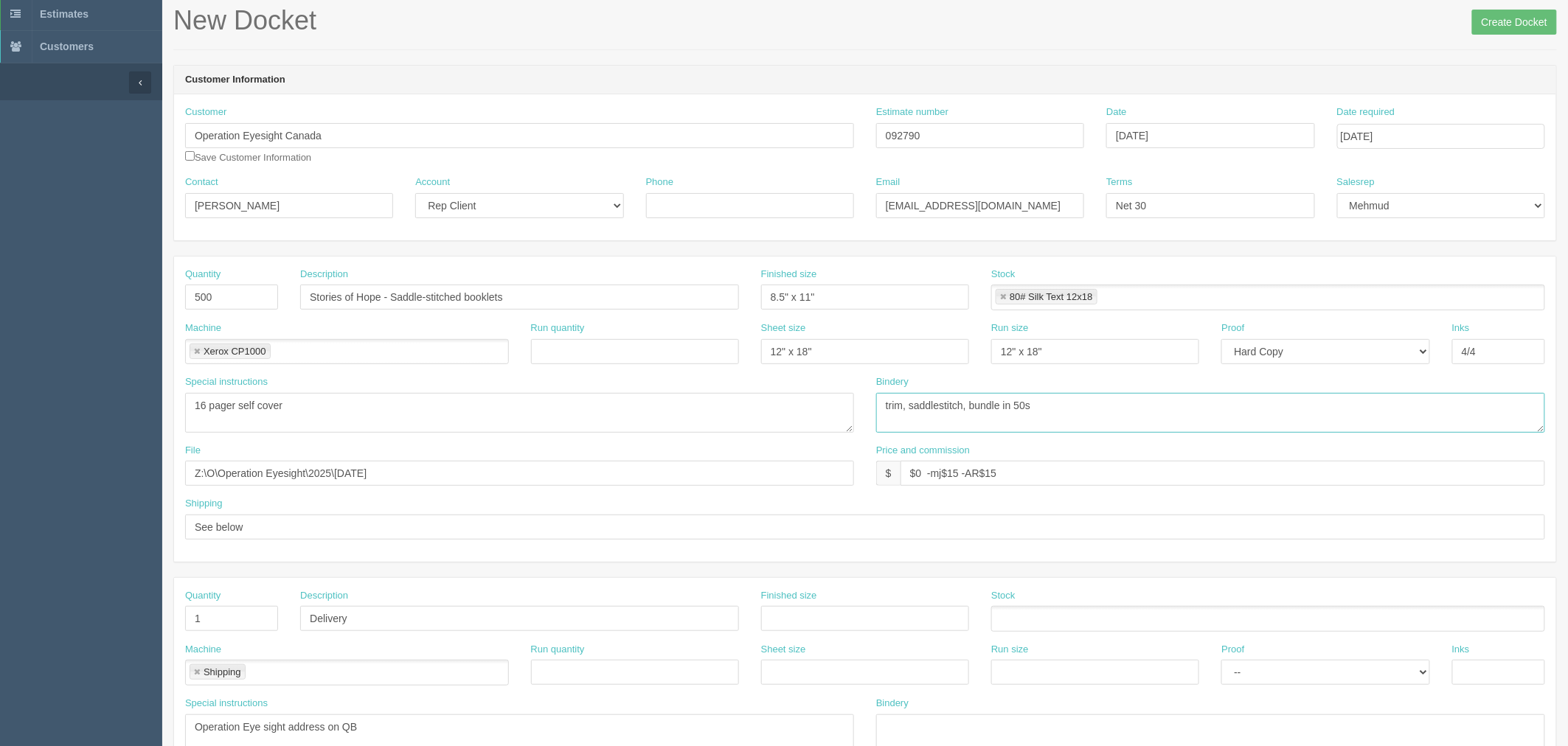
scroll to position [0, 0]
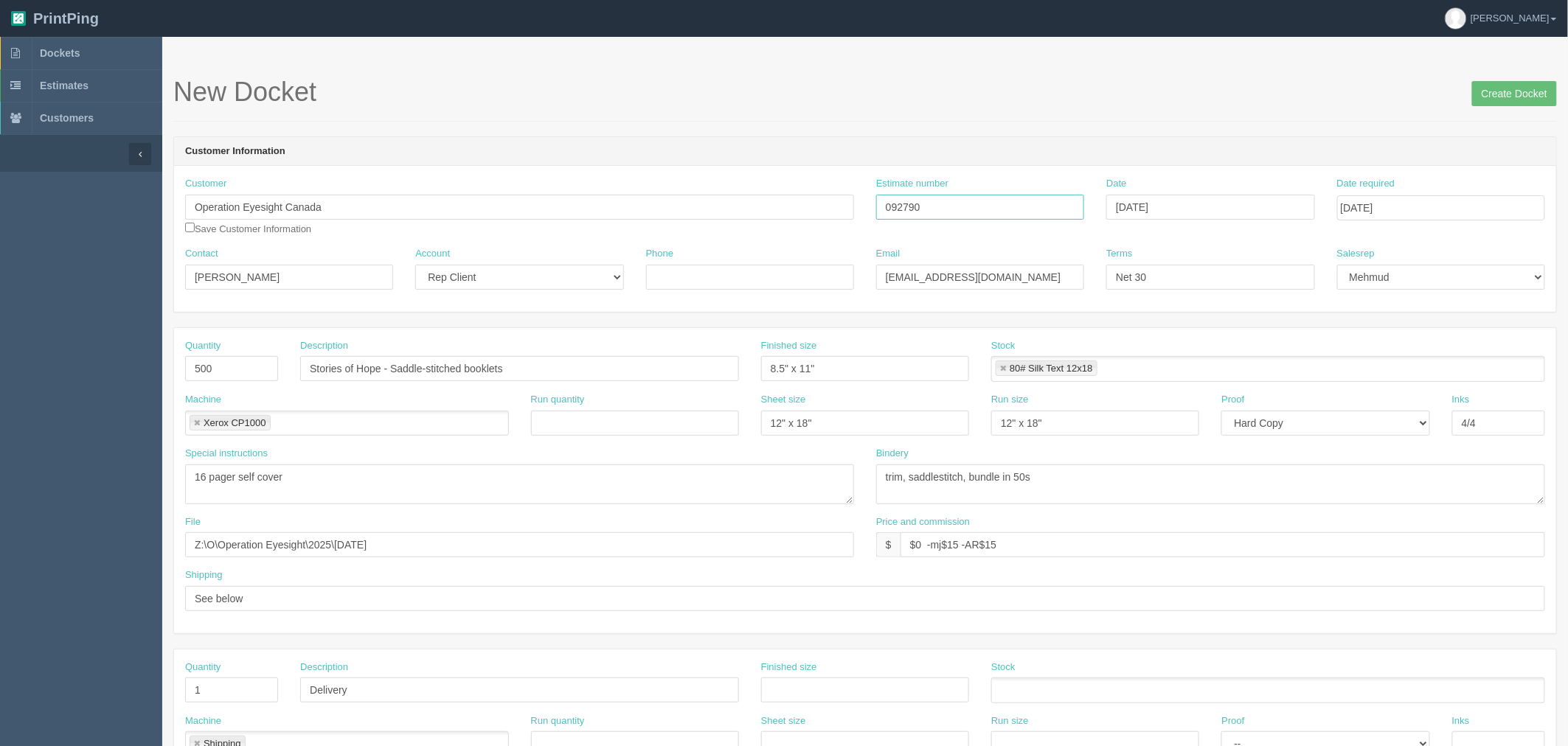
drag, startPoint x: 941, startPoint y: 201, endPoint x: 462, endPoint y: 217, distance: 479.3
click at [462, 217] on div "Customer Operation Eyesight Canada Save Customer Information Estimate number 09…" at bounding box center [864, 211] width 1382 height 70
drag, startPoint x: 769, startPoint y: 283, endPoint x: 789, endPoint y: 287, distance: 20.4
click at [769, 283] on input "Phone" at bounding box center [750, 277] width 208 height 25
paste input "403.670.2638"
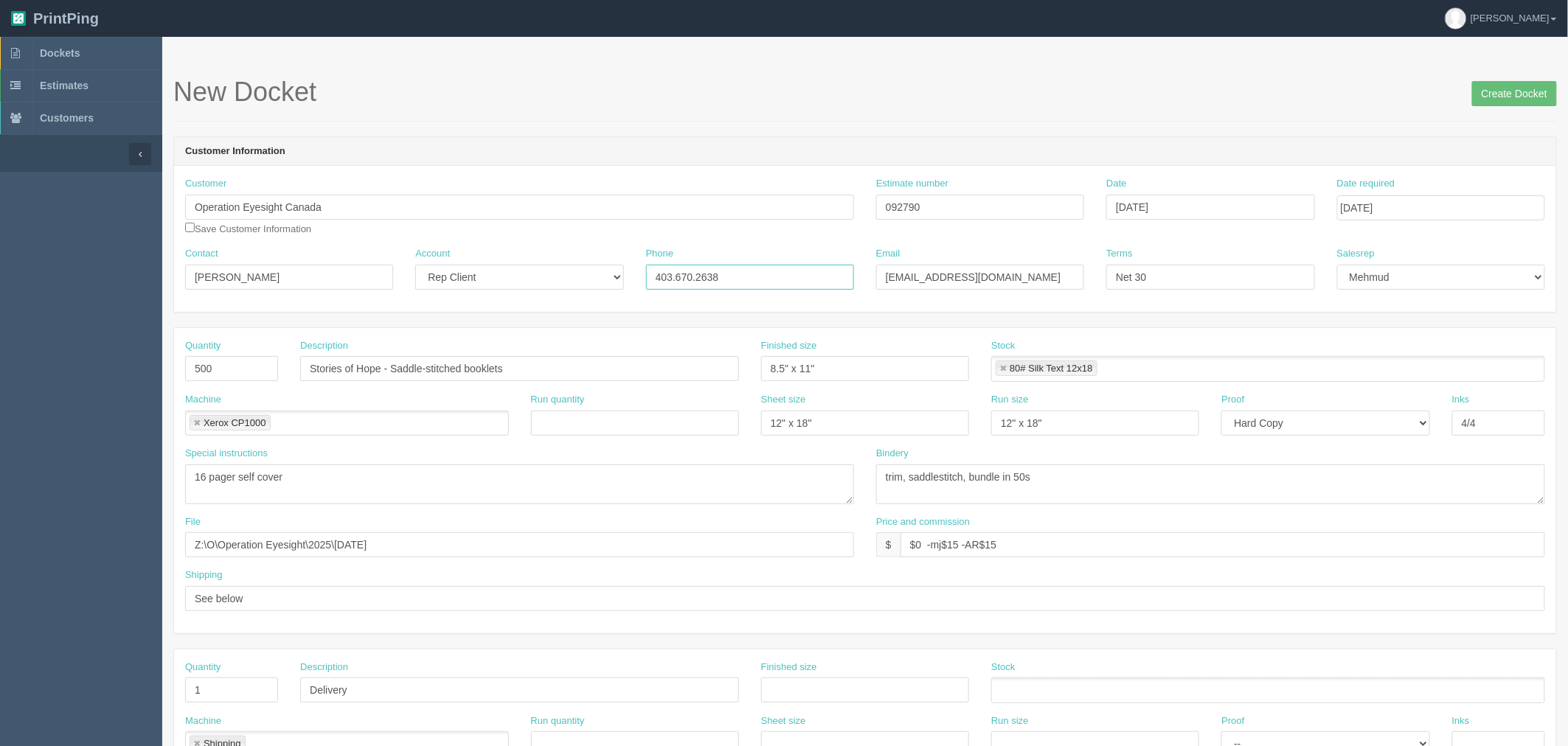
type input "403.670.2638"
drag, startPoint x: 525, startPoint y: 239, endPoint x: 1155, endPoint y: 456, distance: 666.3
click at [522, 239] on div "Customer Operation Eyesight Canada Save Customer Information Estimate number 09…" at bounding box center [864, 211] width 1382 height 70
drag, startPoint x: 917, startPoint y: 544, endPoint x: 2290, endPoint y: 532, distance: 1373.1
click at [1567, 532] on html "PrintPing Zack Edit account ( zack@allrush.ca ) Logout Dockets Estimates" at bounding box center [784, 669] width 1568 height 1339
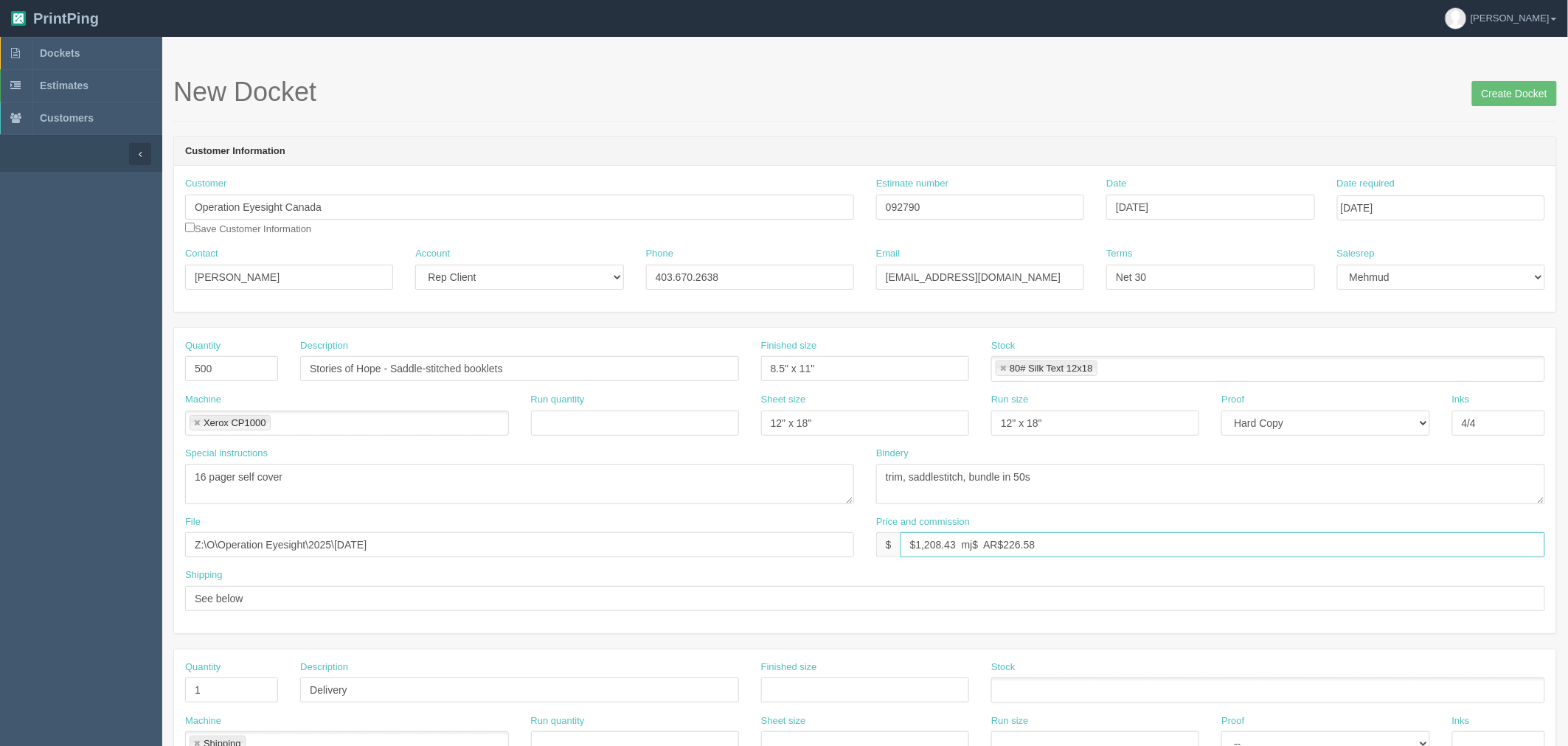
paste input "226.58"
type input "$1,208.43 mj$226.58 AR$226.58"
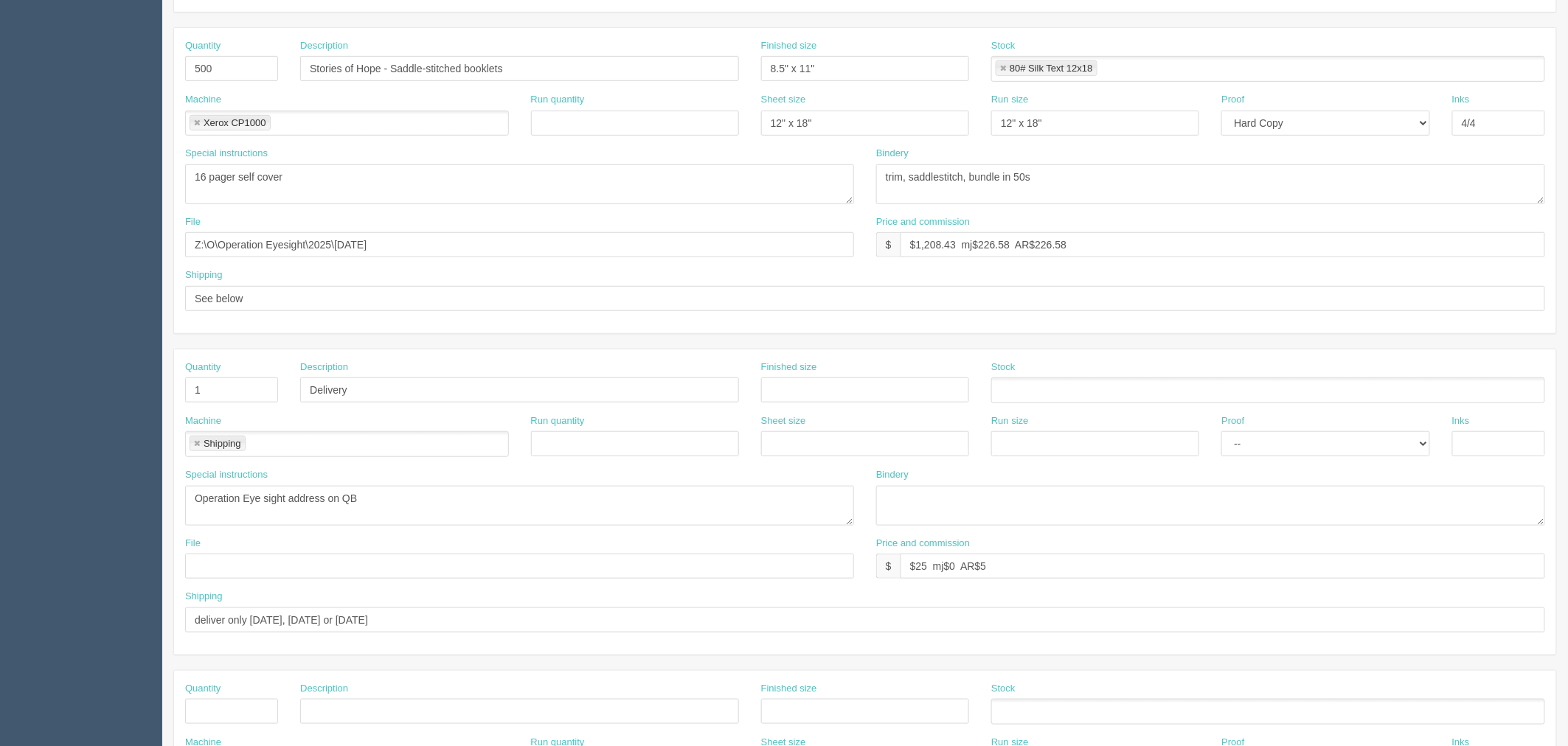
scroll to position [573, 0]
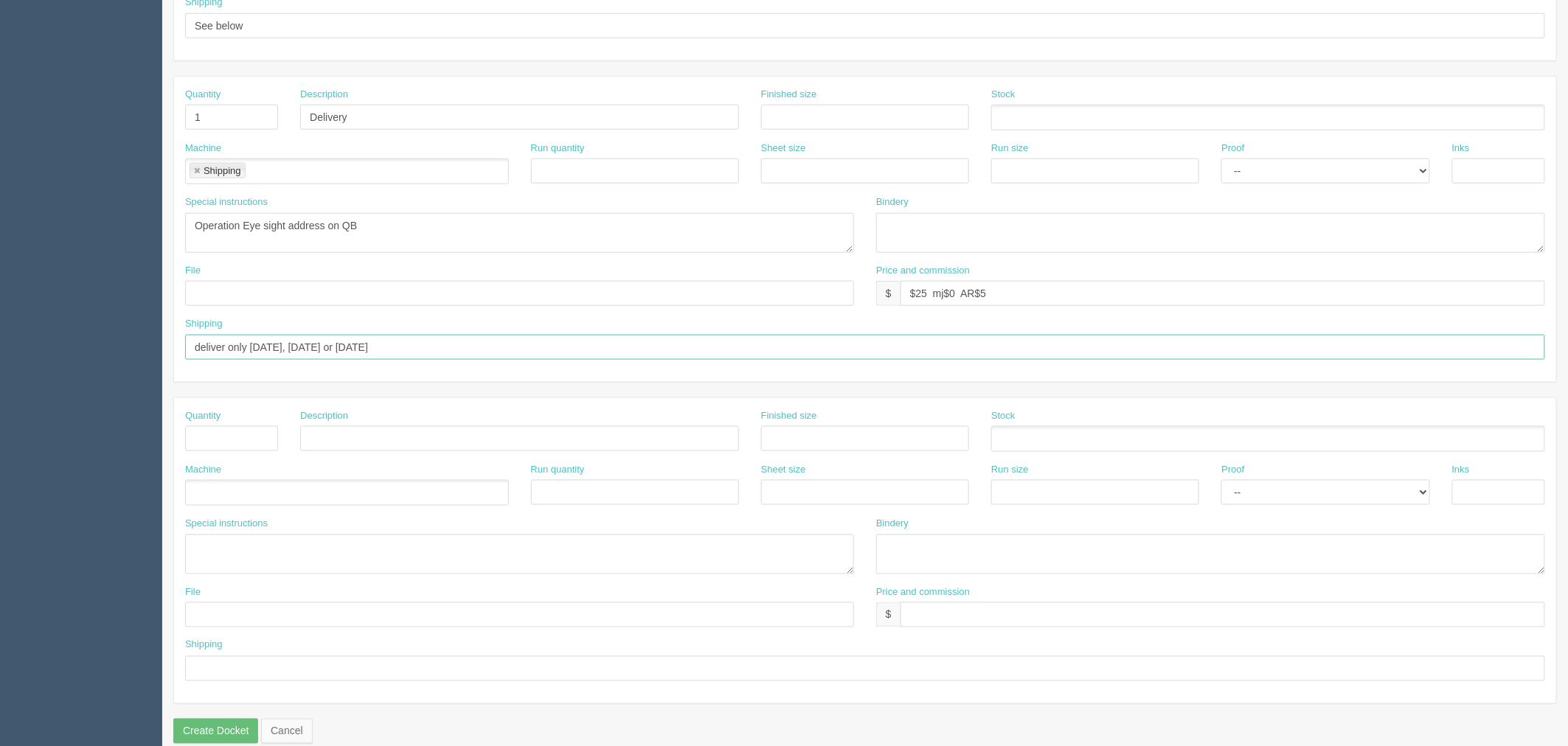
click at [197, 341] on input "deliver only on Tuesday, Wednesday or Thursday" at bounding box center [864, 347] width 1359 height 25
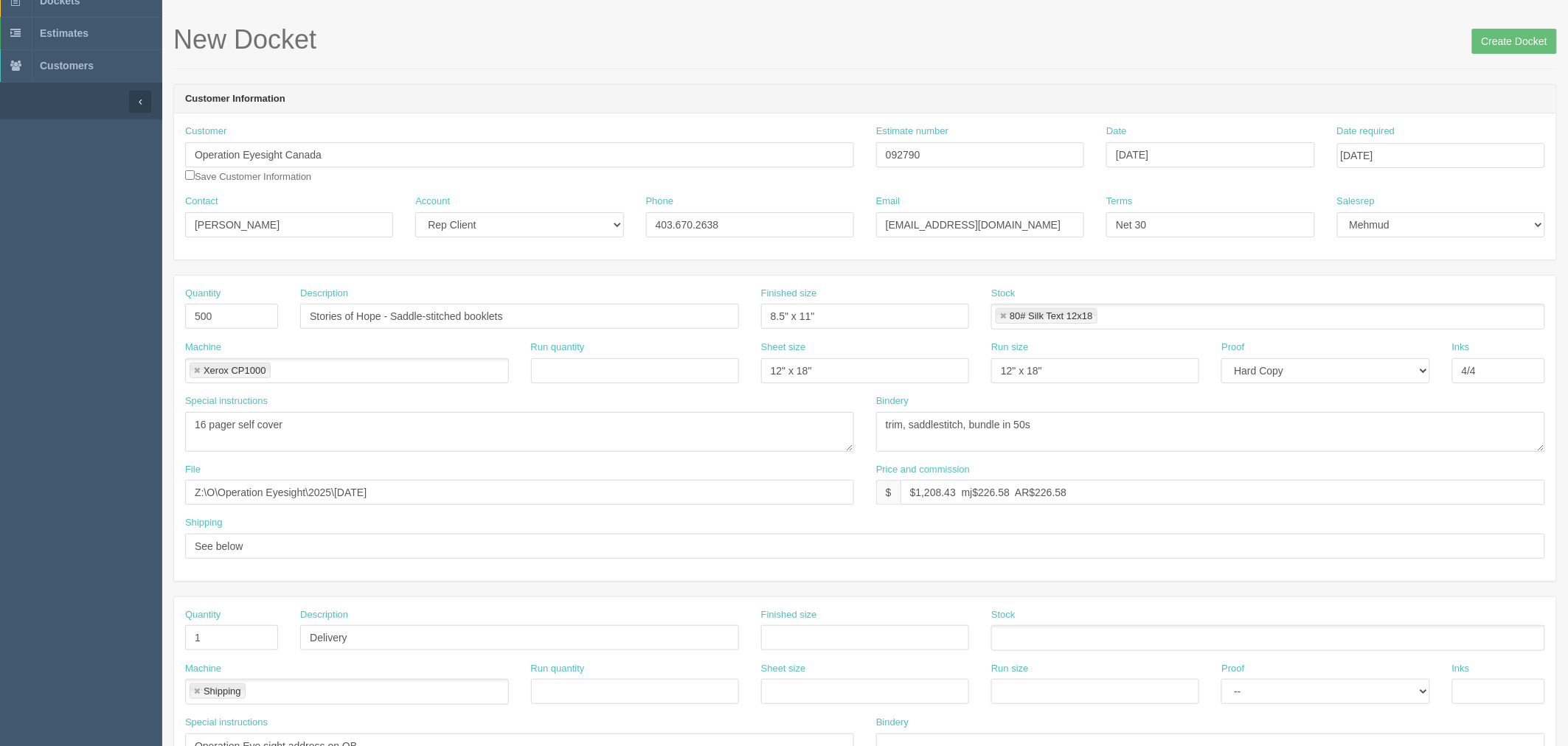
scroll to position [0, 0]
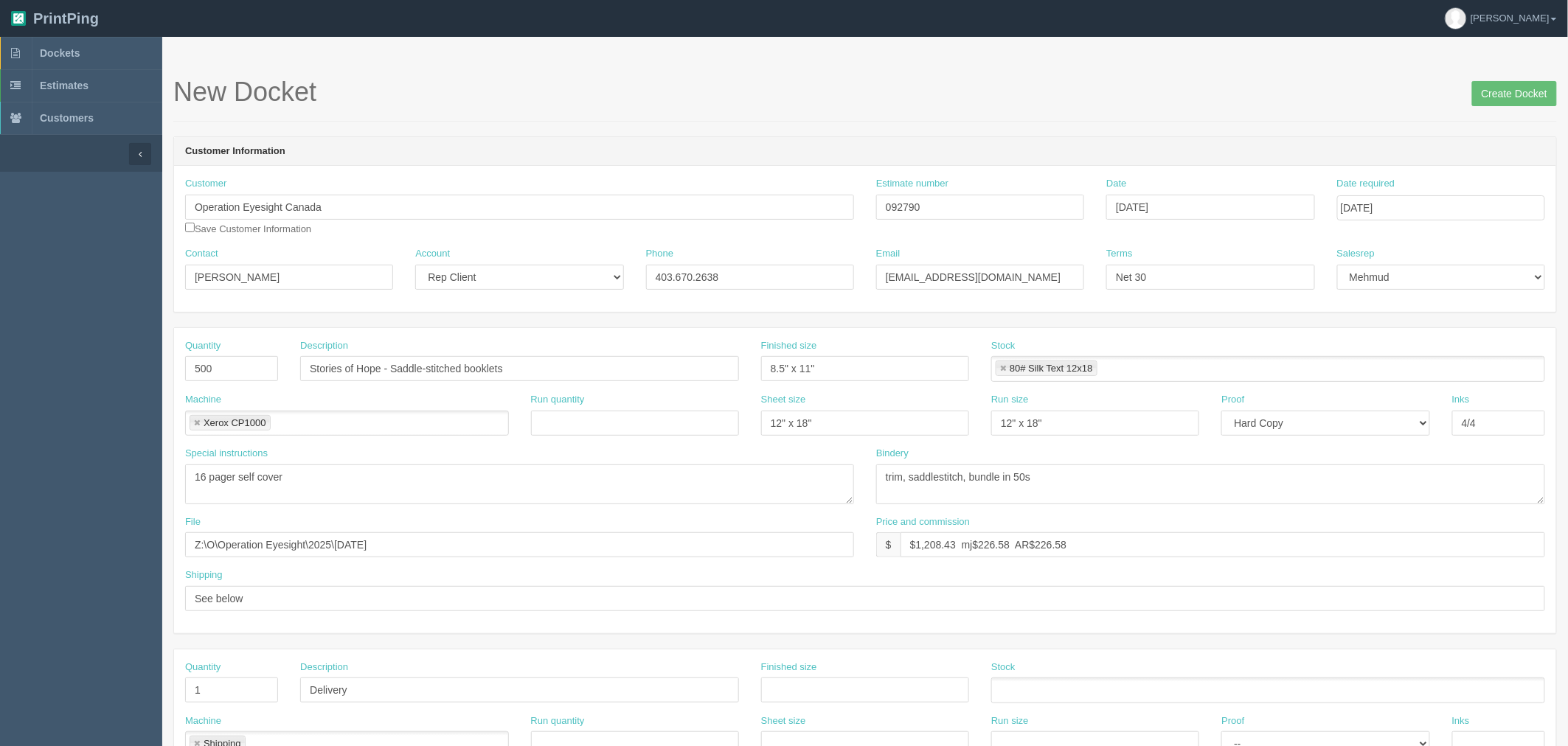
type input "See spcl inst | **deliver only on Tuesday, Wednesday or Thursday**"
click at [1399, 203] on input "October 15, 2025" at bounding box center [1440, 208] width 208 height 25
click at [1112, 131] on form "New Docket Create Docket Customer Information Customer Operation Eyesight Canad…" at bounding box center [864, 696] width 1384 height 1239
click at [1499, 94] on input "Create Docket" at bounding box center [1514, 93] width 85 height 25
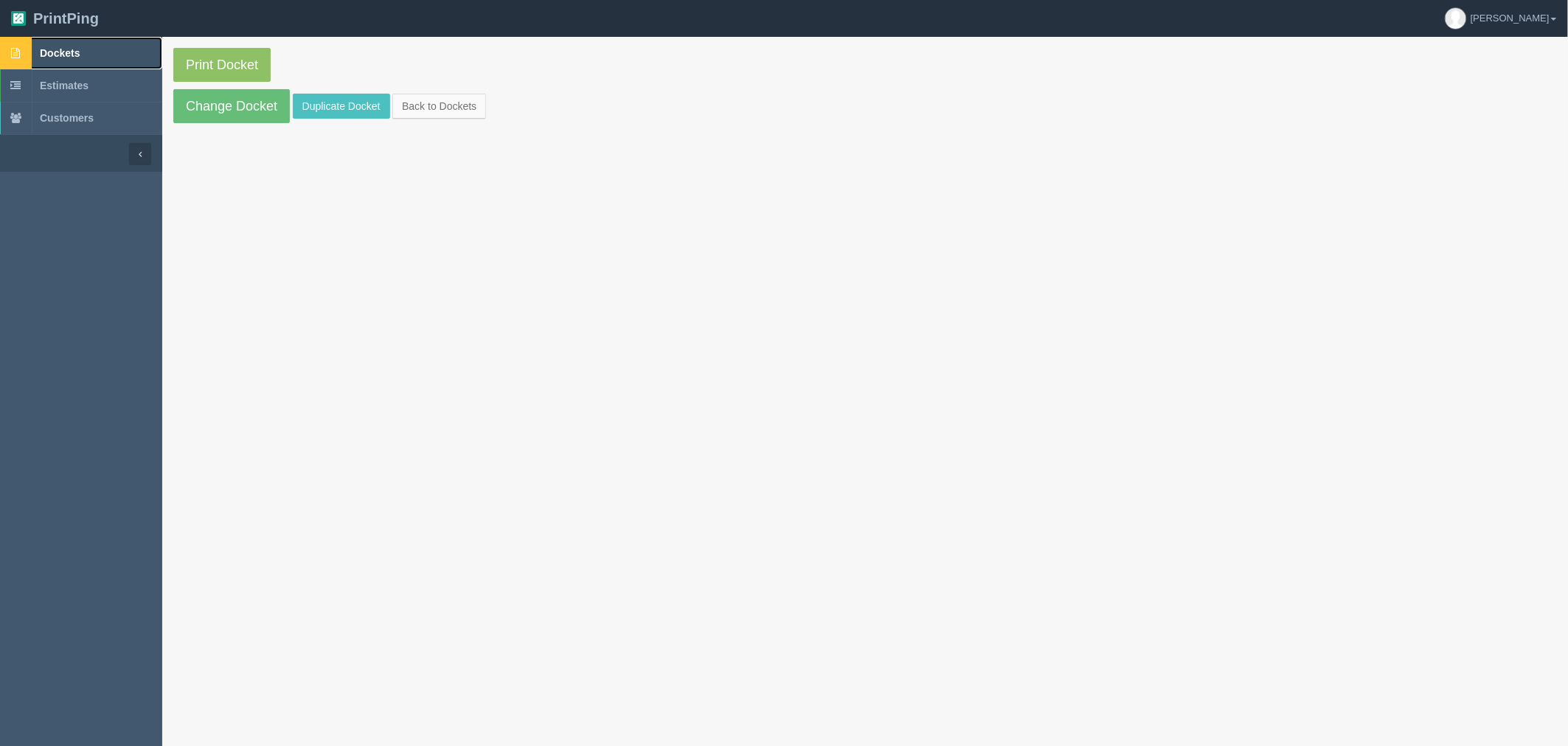
click at [98, 54] on link "Dockets" at bounding box center [81, 53] width 163 height 33
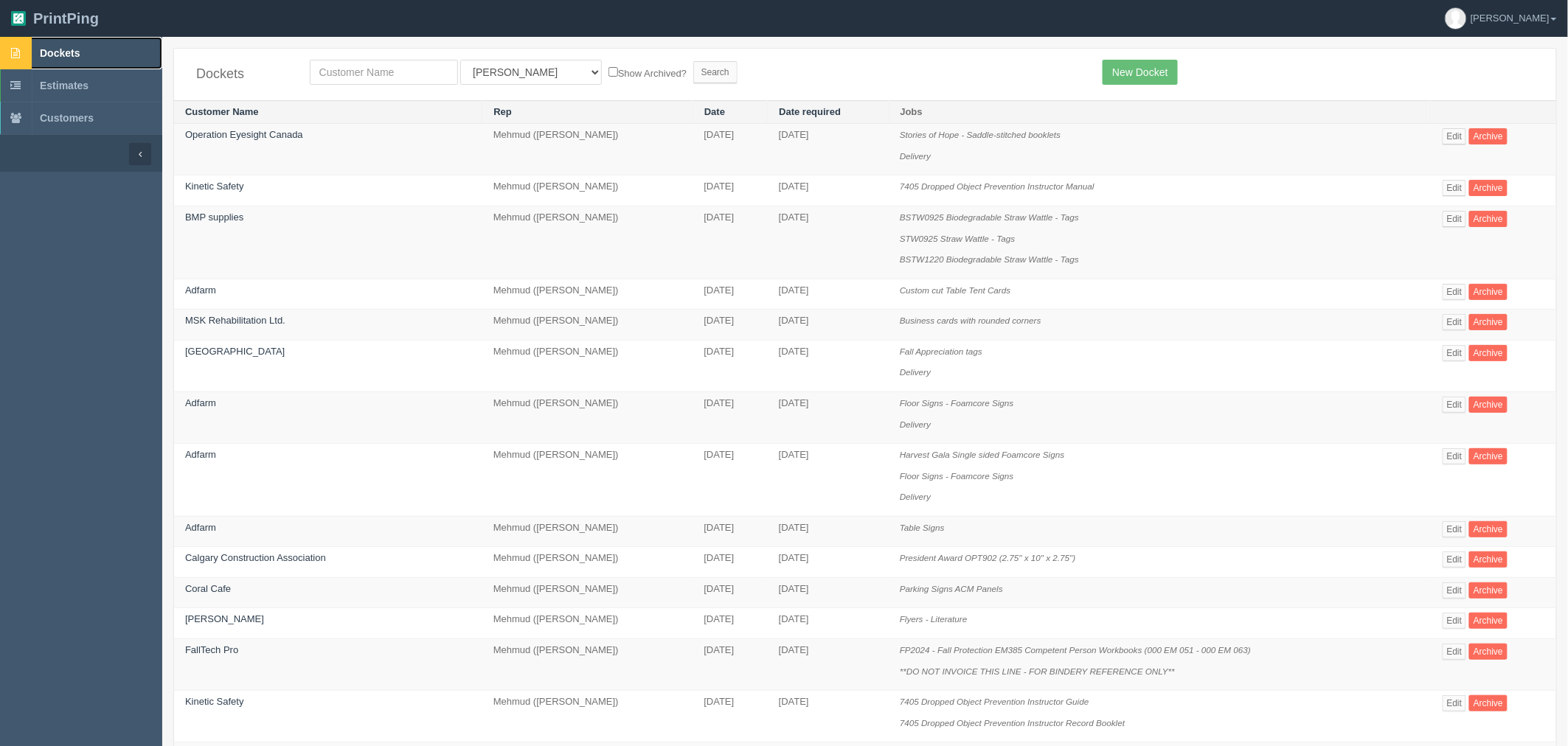
click at [91, 50] on link "Dockets" at bounding box center [81, 53] width 163 height 33
drag, startPoint x: 67, startPoint y: 50, endPoint x: 192, endPoint y: 94, distance: 132.5
click at [67, 49] on span "Dockets" at bounding box center [59, 53] width 39 height 12
type input "y"
type input "timberline"
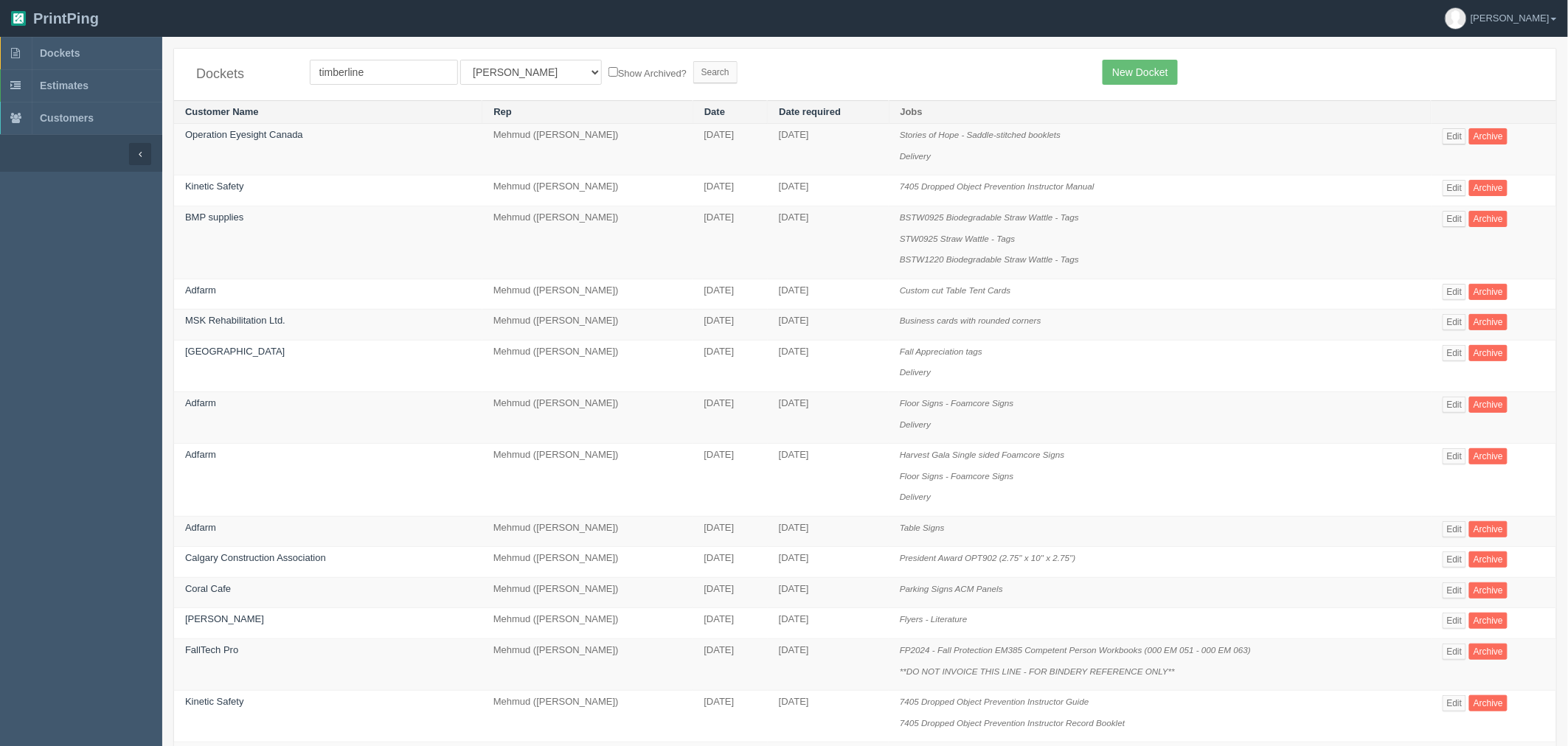
click at [693, 61] on input "Search" at bounding box center [715, 72] width 44 height 23
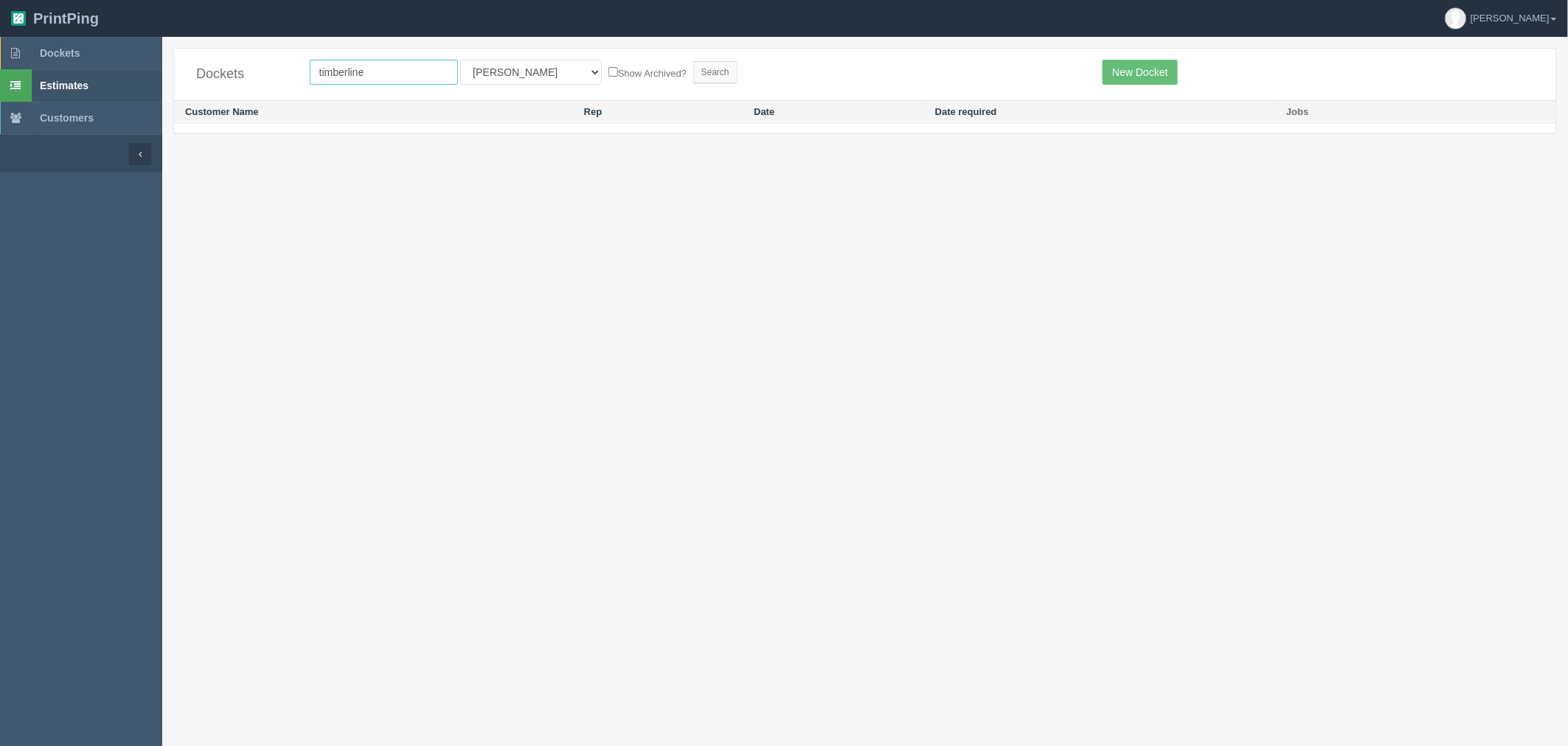
drag, startPoint x: 0, startPoint y: 0, endPoint x: 0, endPoint y: 73, distance: 73.0
click at [0, 73] on section "Dockets Estimates Customers" at bounding box center [784, 410] width 1568 height 746
